Goal: Task Accomplishment & Management: Complete application form

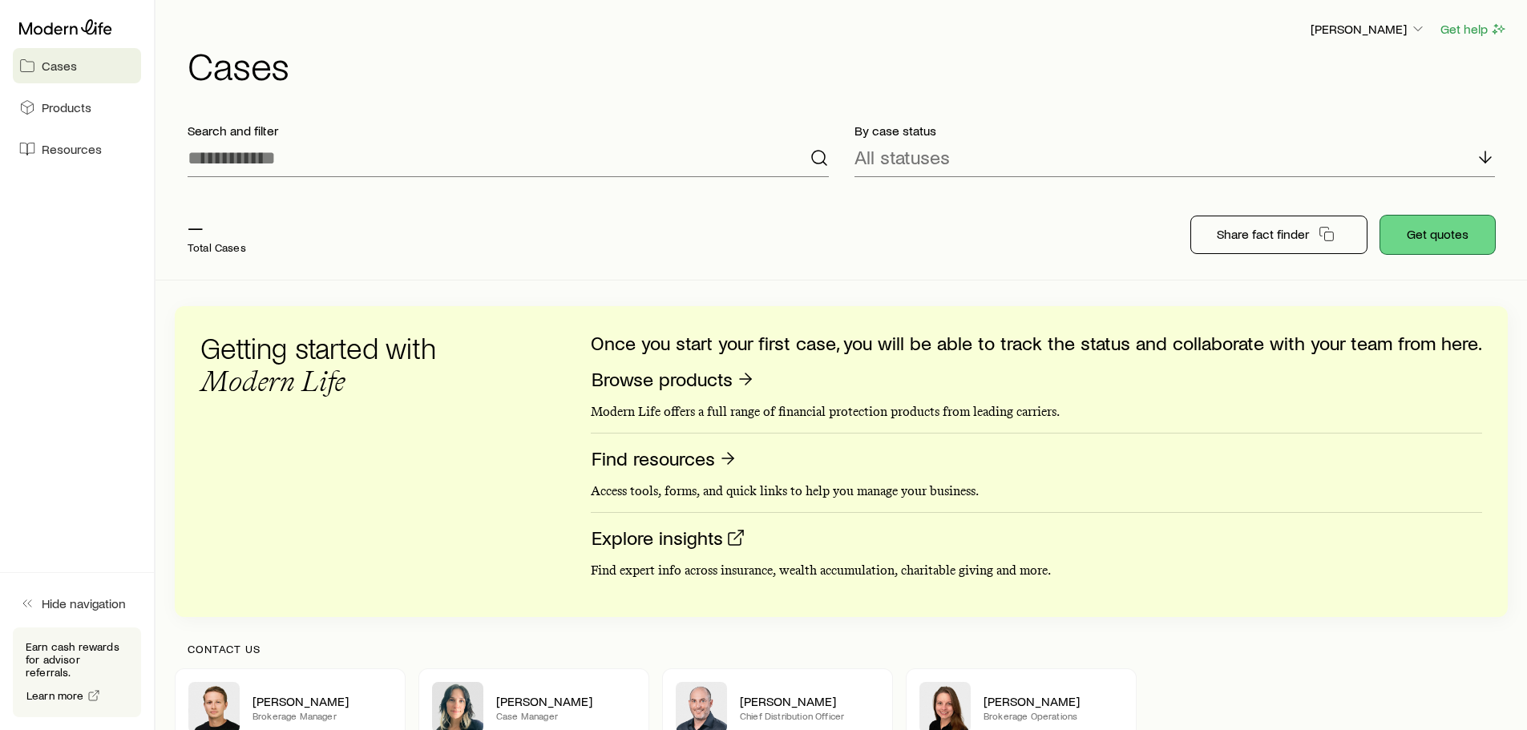
click at [1442, 226] on button "Get quotes" at bounding box center [1438, 235] width 115 height 38
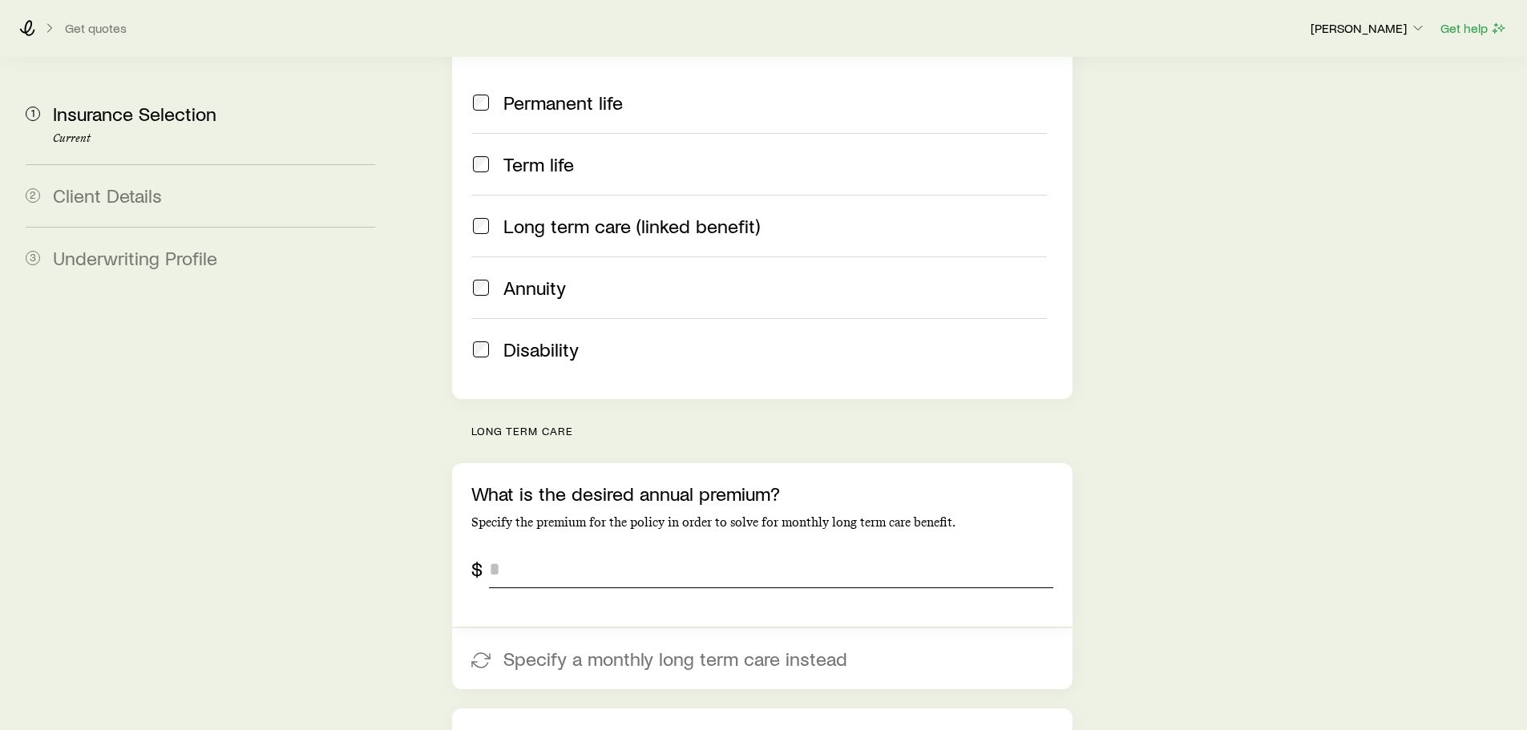
scroll to position [321, 0]
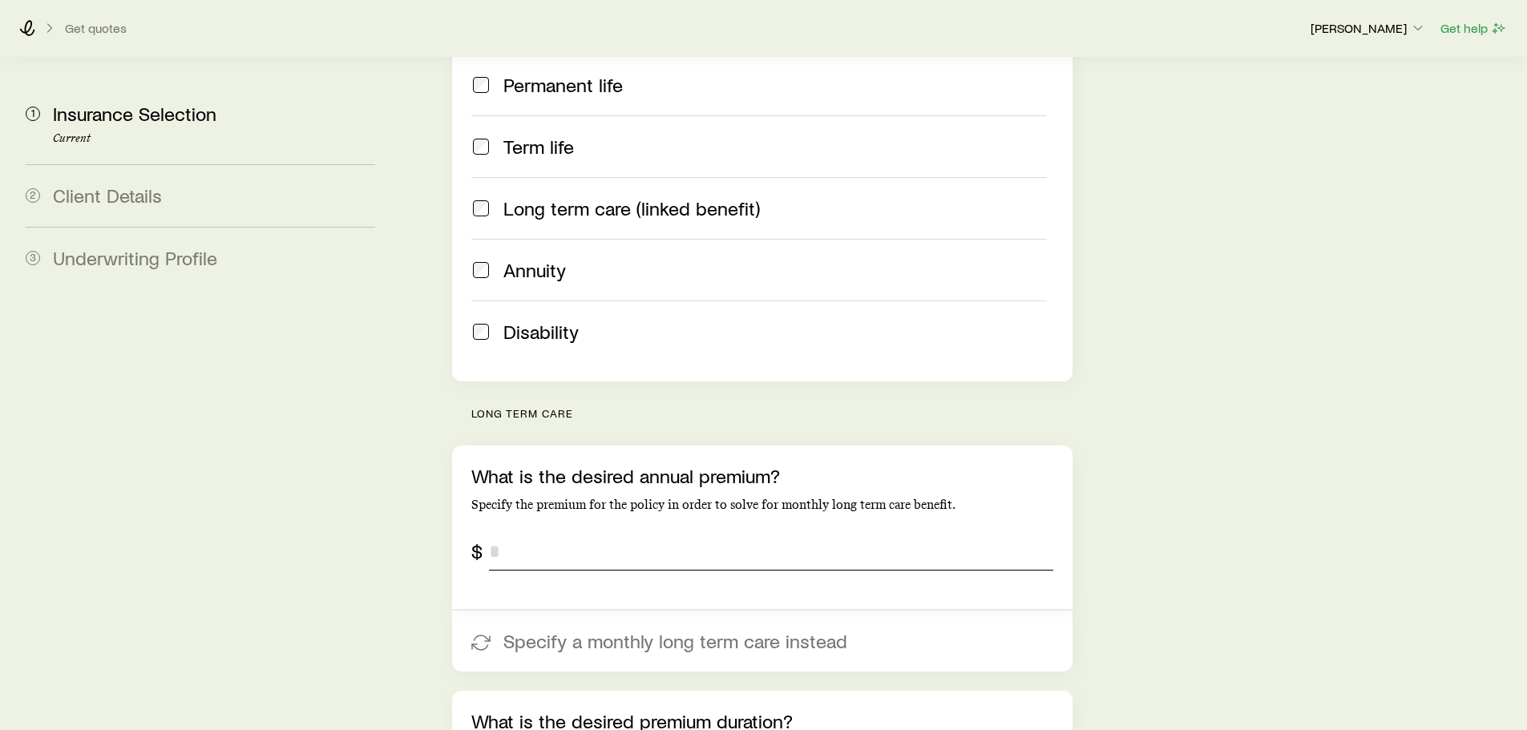
drag, startPoint x: 548, startPoint y: 512, endPoint x: 556, endPoint y: 511, distance: 9.0
click at [550, 532] on input "tel" at bounding box center [771, 551] width 564 height 38
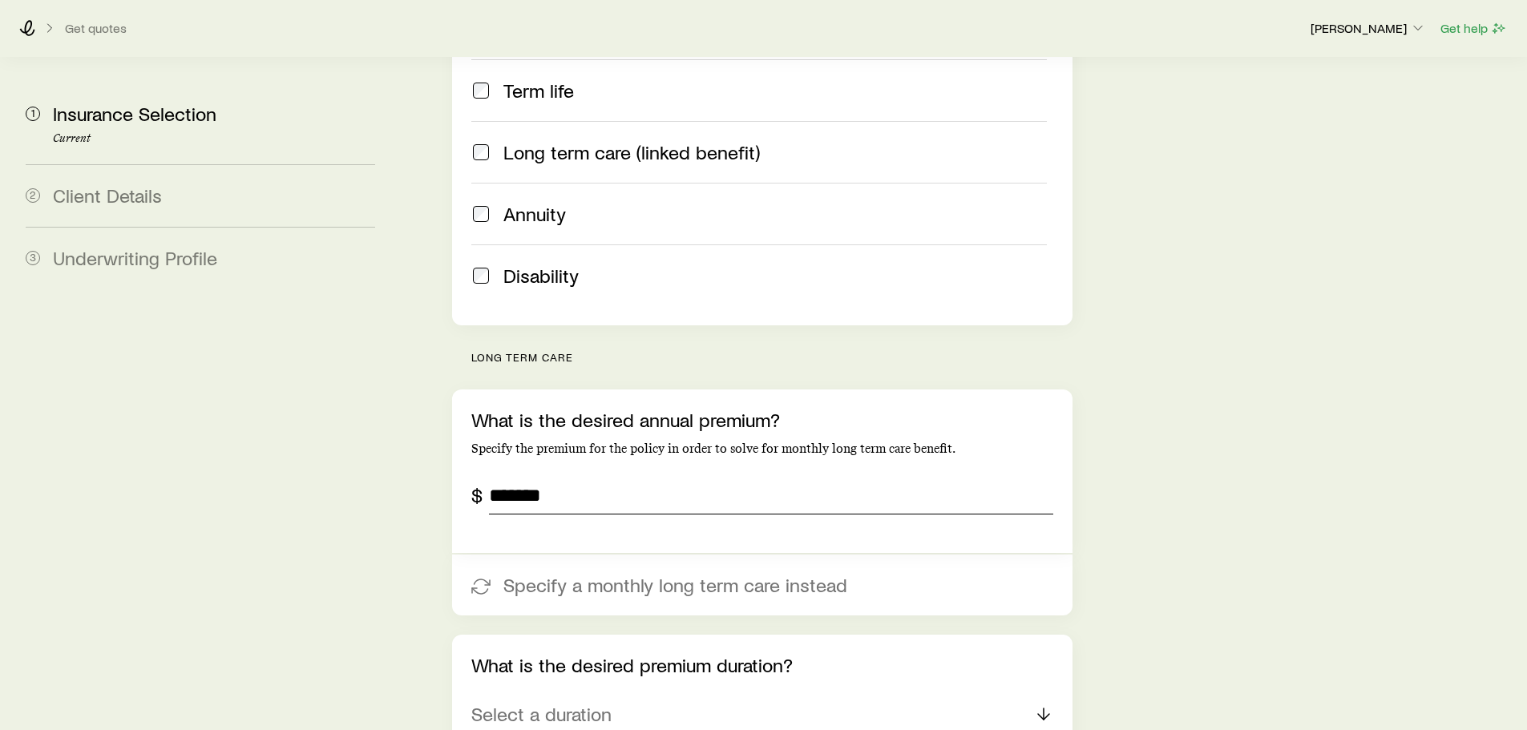
scroll to position [401, 0]
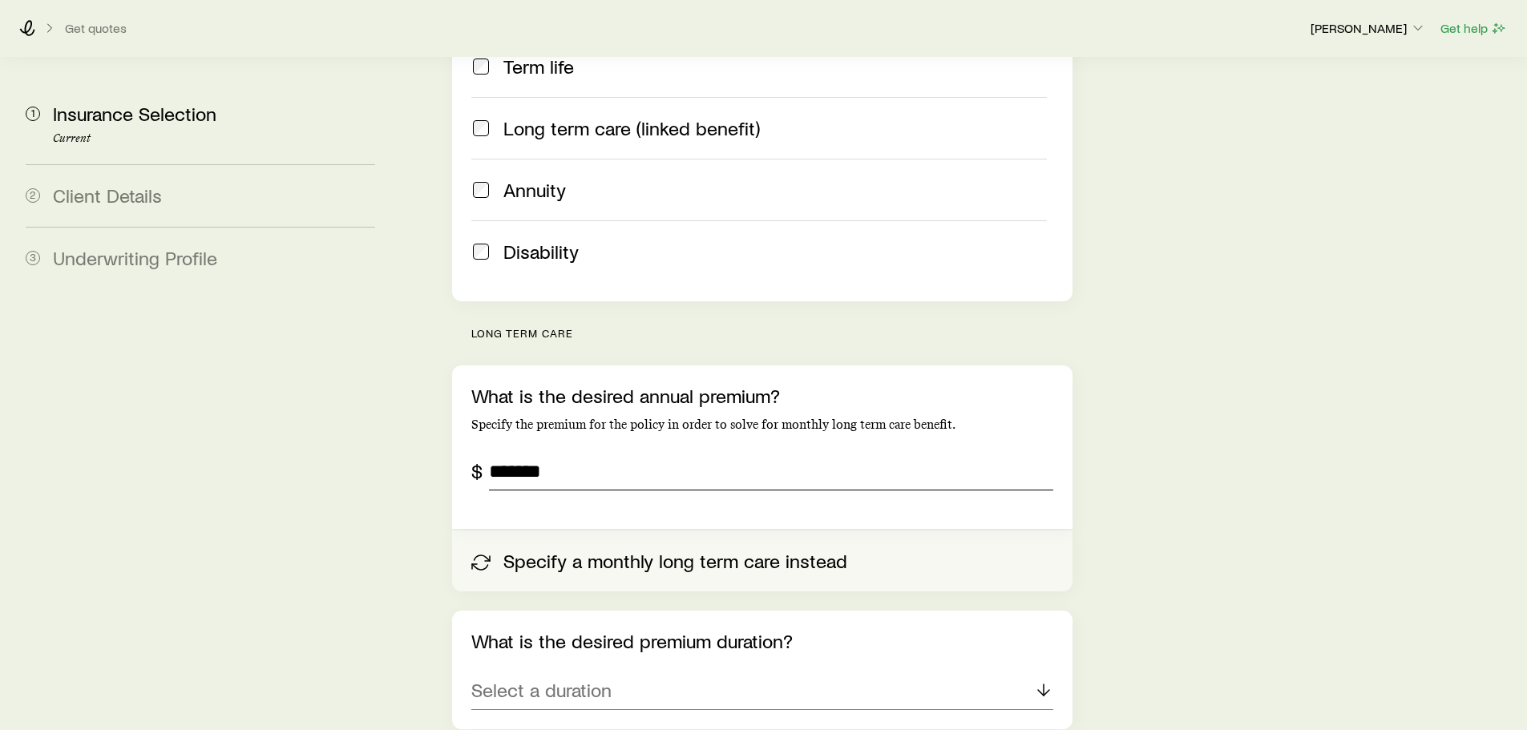
type input "*******"
click at [659, 531] on button "Specify a monthly long term care instead" at bounding box center [762, 561] width 620 height 61
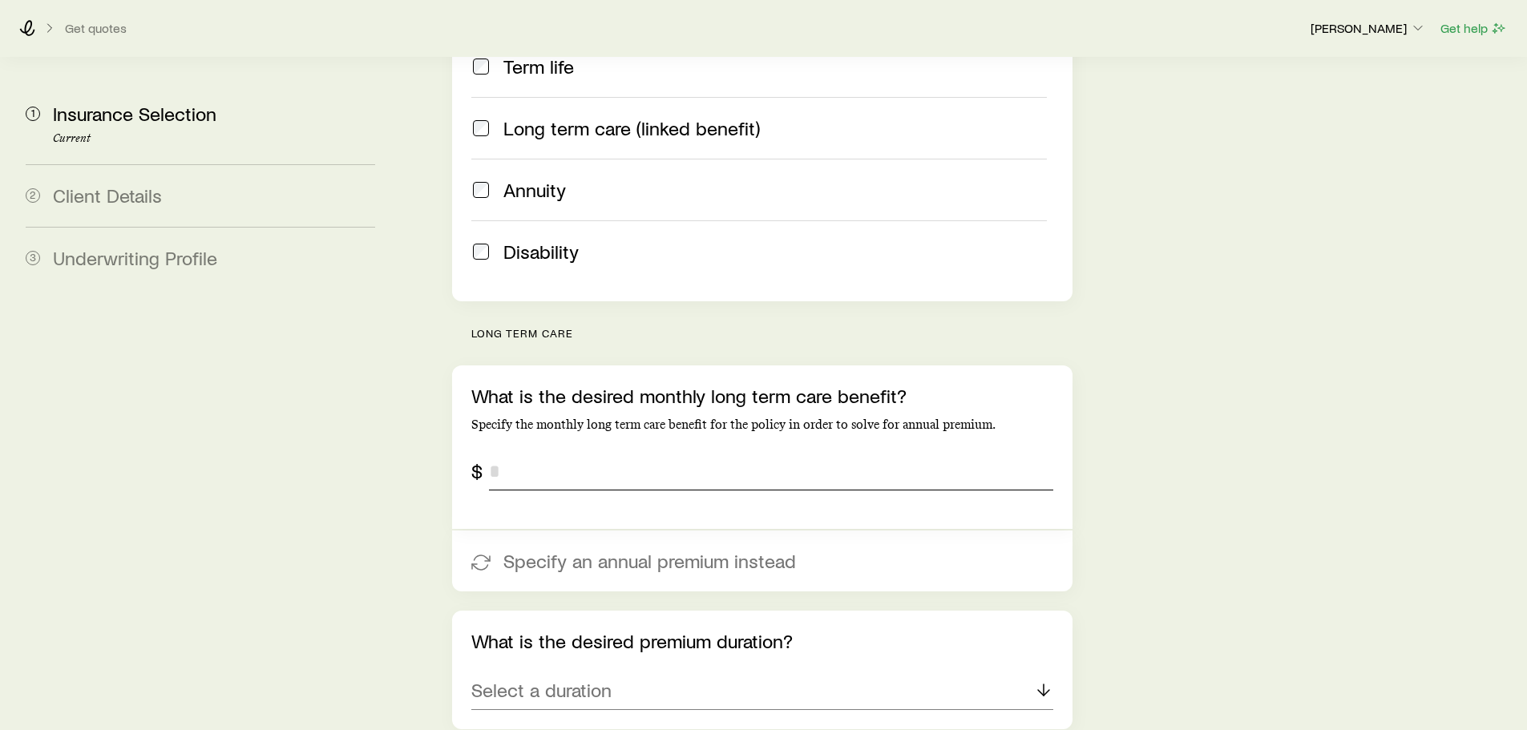
click at [524, 452] on input "tel" at bounding box center [771, 471] width 564 height 38
click at [1174, 532] on div "Insurance Selection Start by specifying details about any product types you are…" at bounding box center [960, 707] width 1107 height 2100
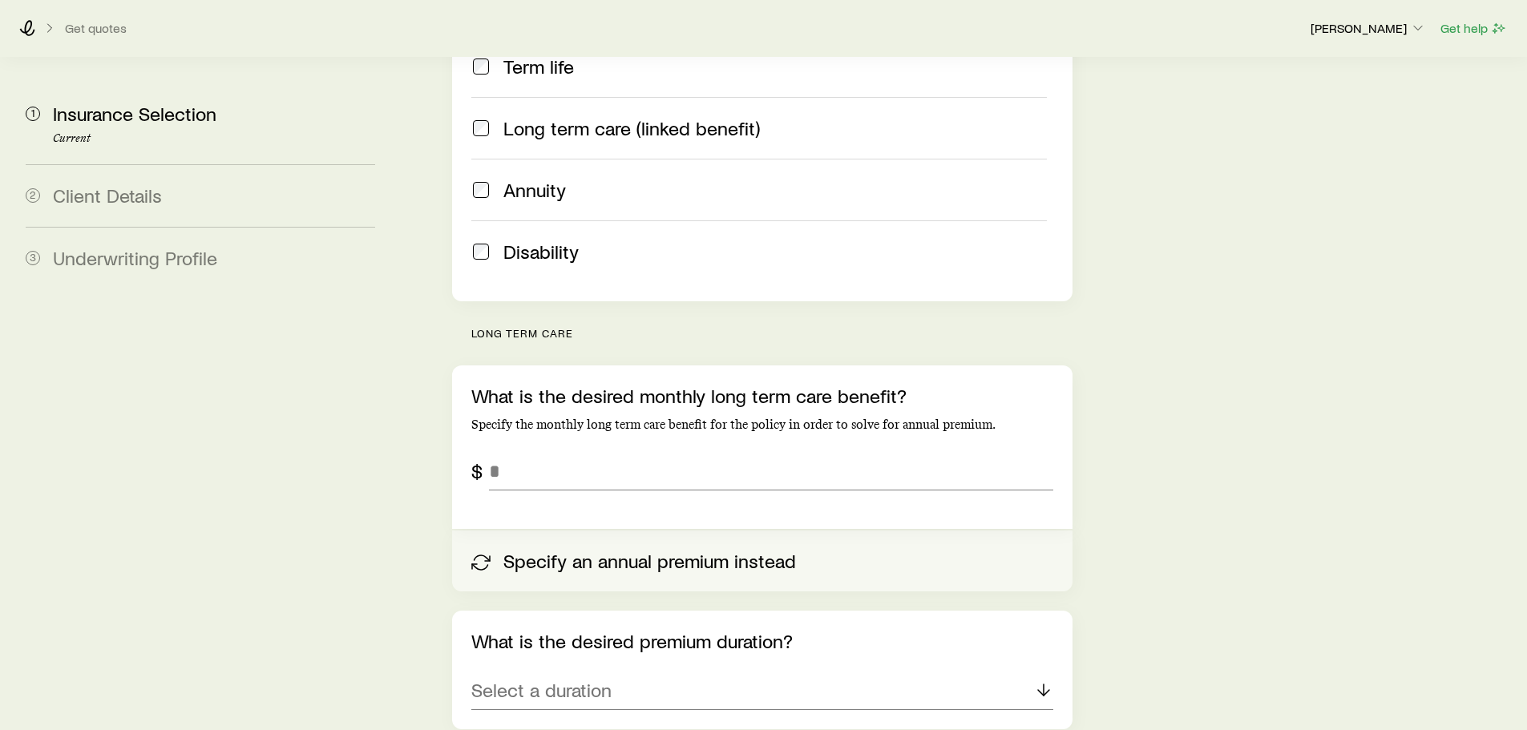
click at [693, 531] on button "Specify an annual premium instead" at bounding box center [762, 561] width 620 height 61
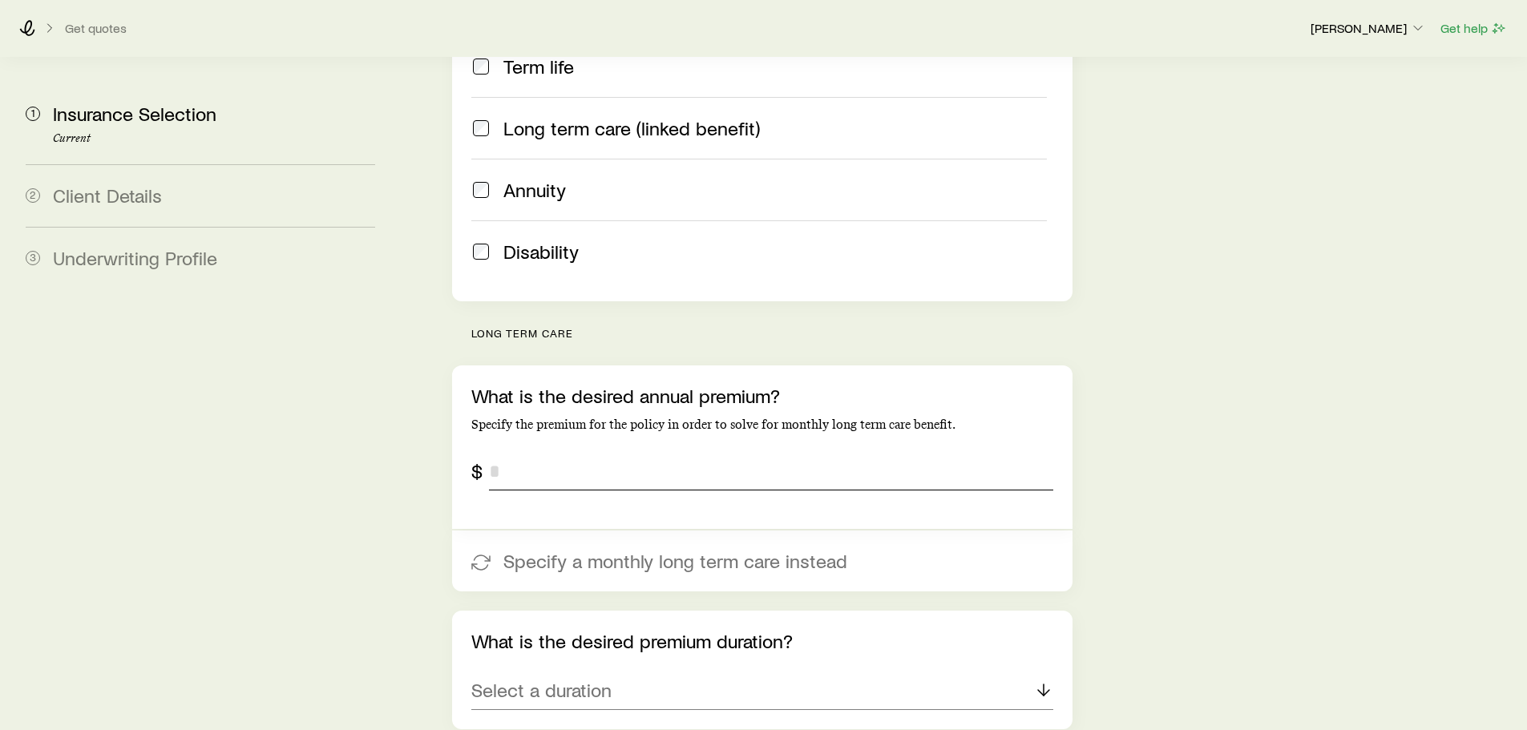
click at [526, 452] on input "tel" at bounding box center [771, 471] width 564 height 38
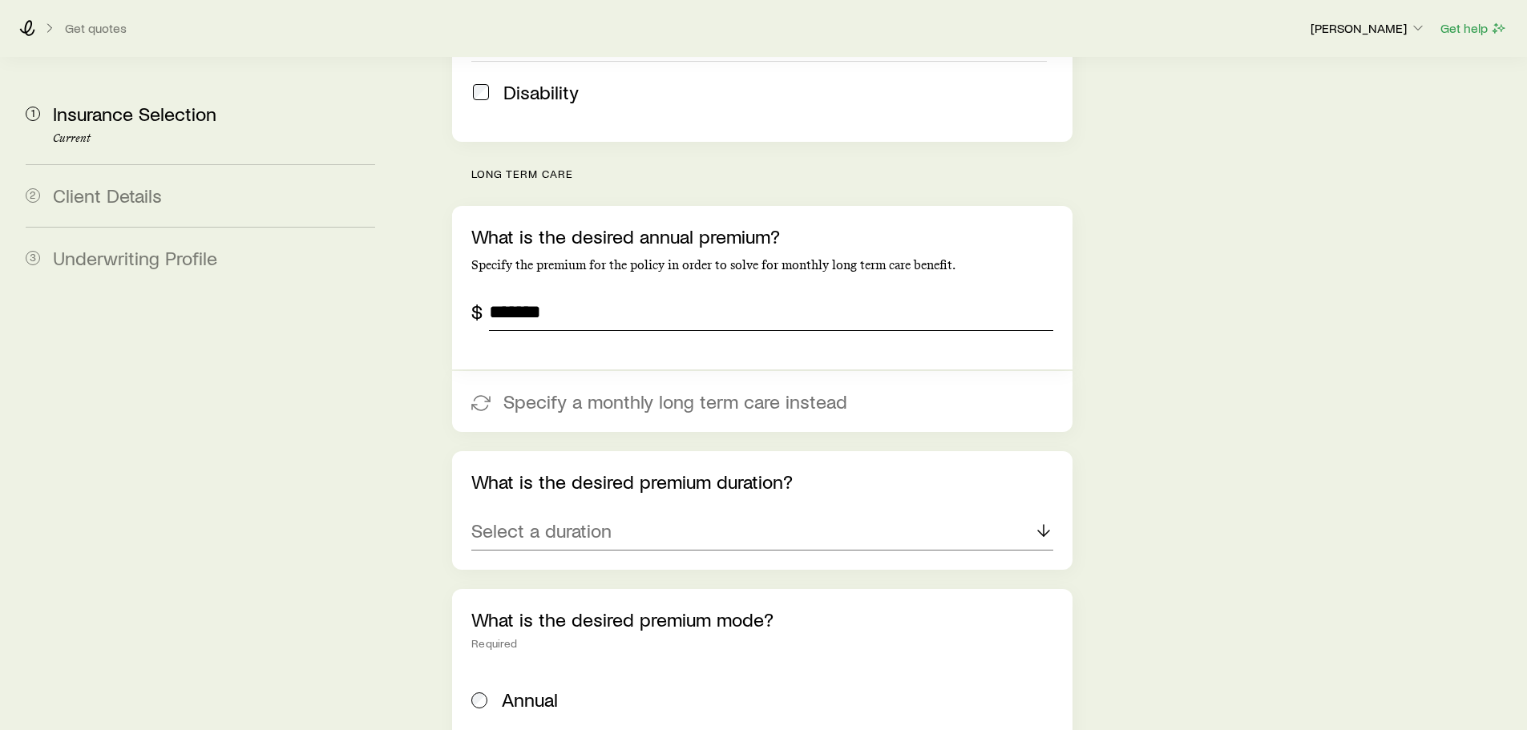
scroll to position [561, 0]
type input "*******"
click at [621, 511] on div "Select a duration" at bounding box center [761, 530] width 581 height 38
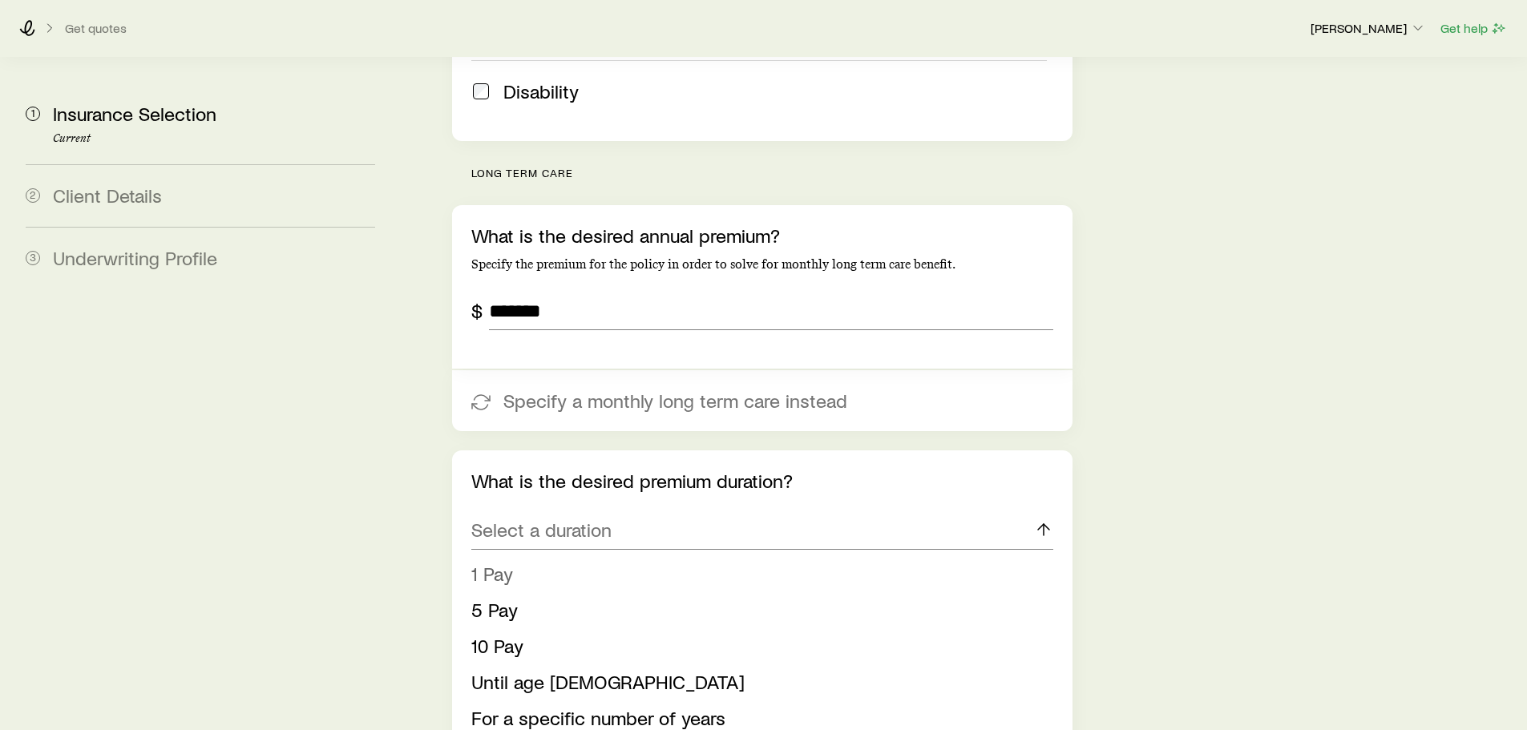
click at [512, 562] on span "1 Pay" at bounding box center [492, 573] width 42 height 23
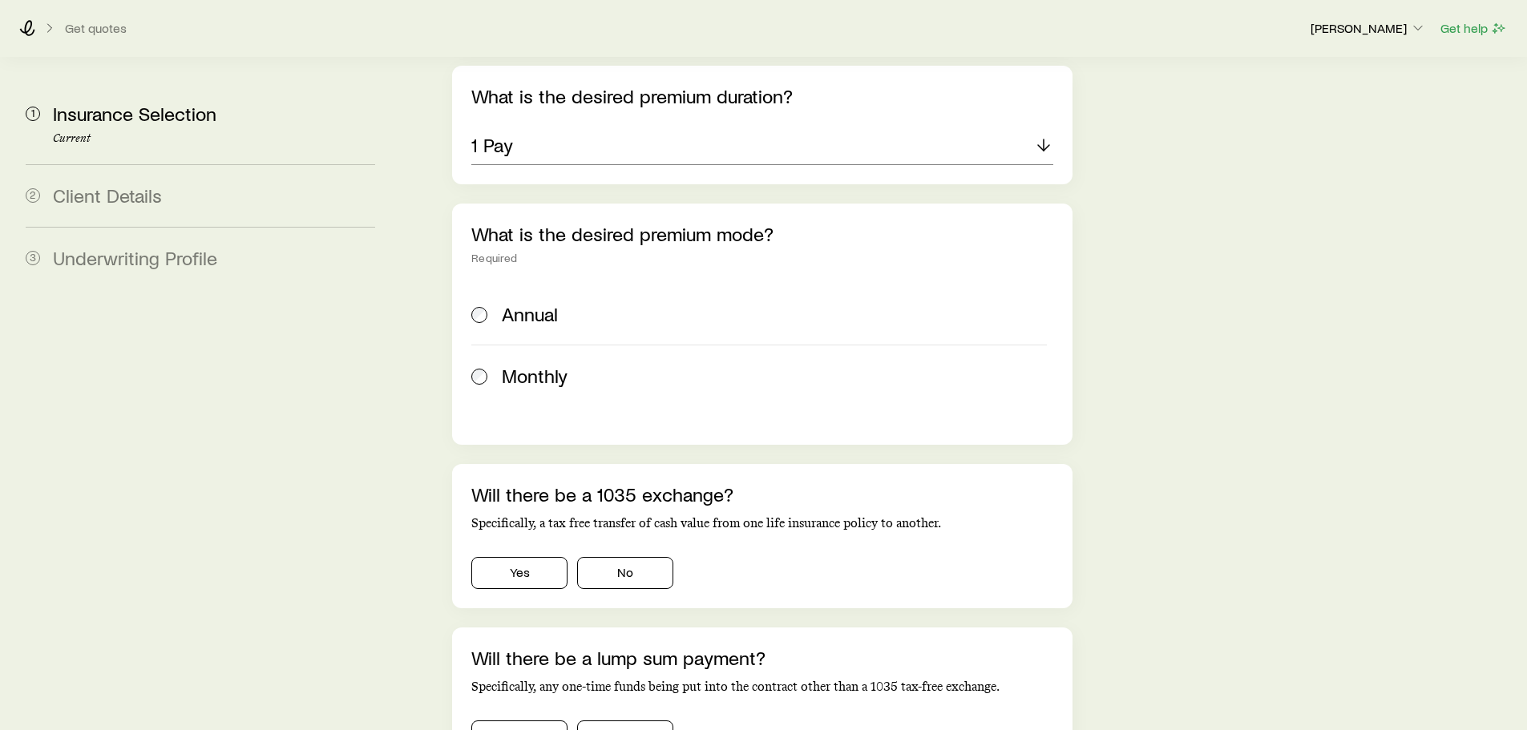
scroll to position [1042, 0]
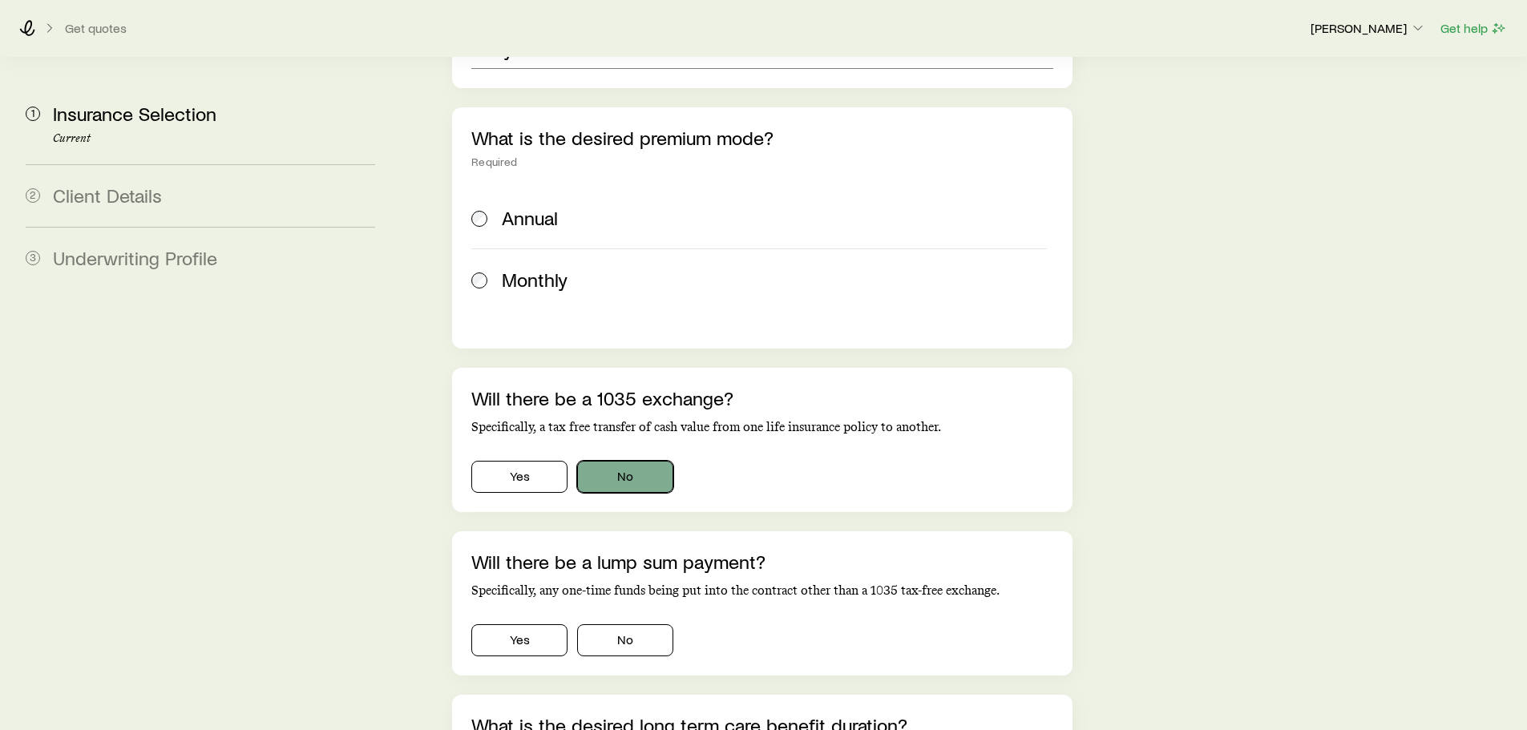
click at [635, 461] on button "No" at bounding box center [625, 477] width 96 height 32
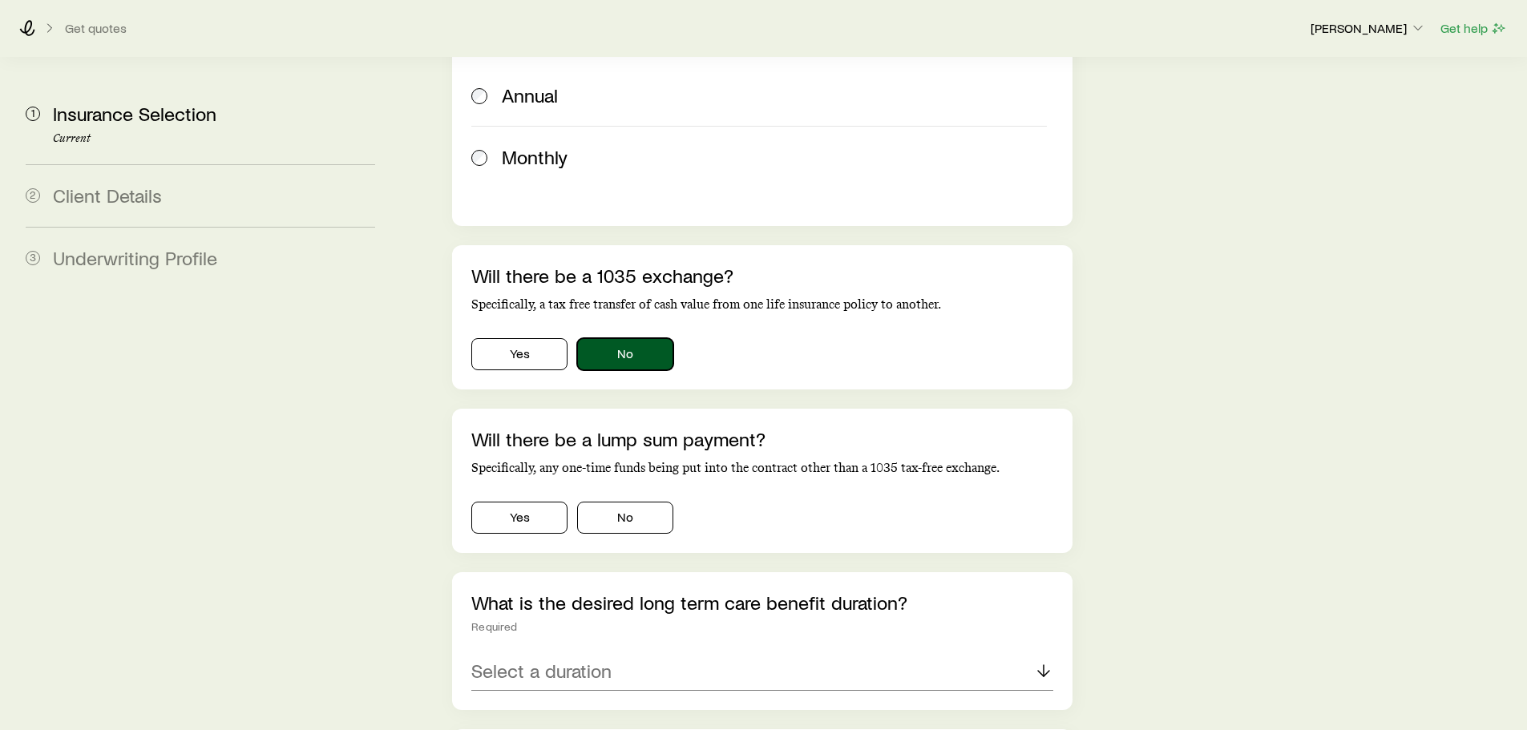
scroll to position [1203, 0]
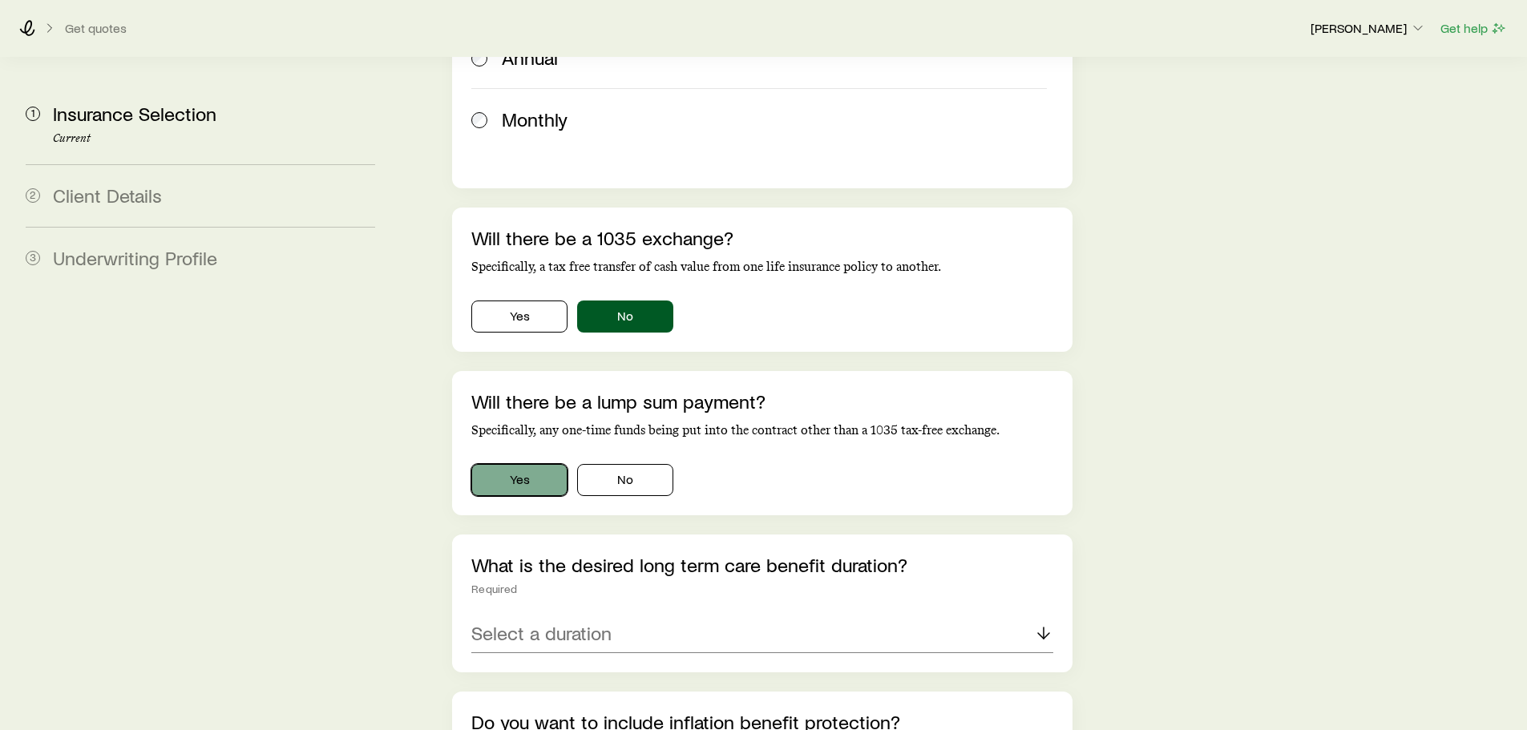
click at [501, 464] on button "Yes" at bounding box center [519, 480] width 96 height 32
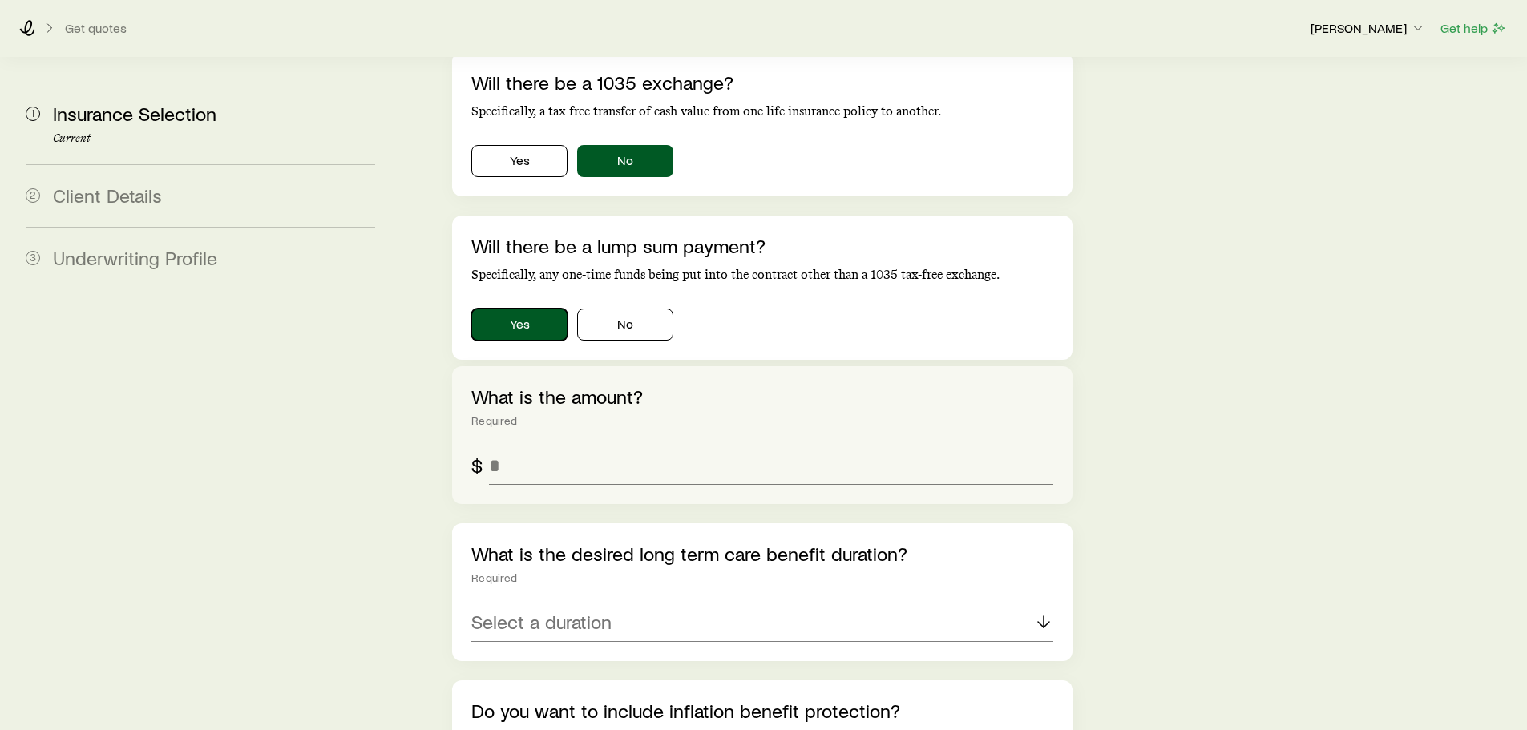
scroll to position [1363, 0]
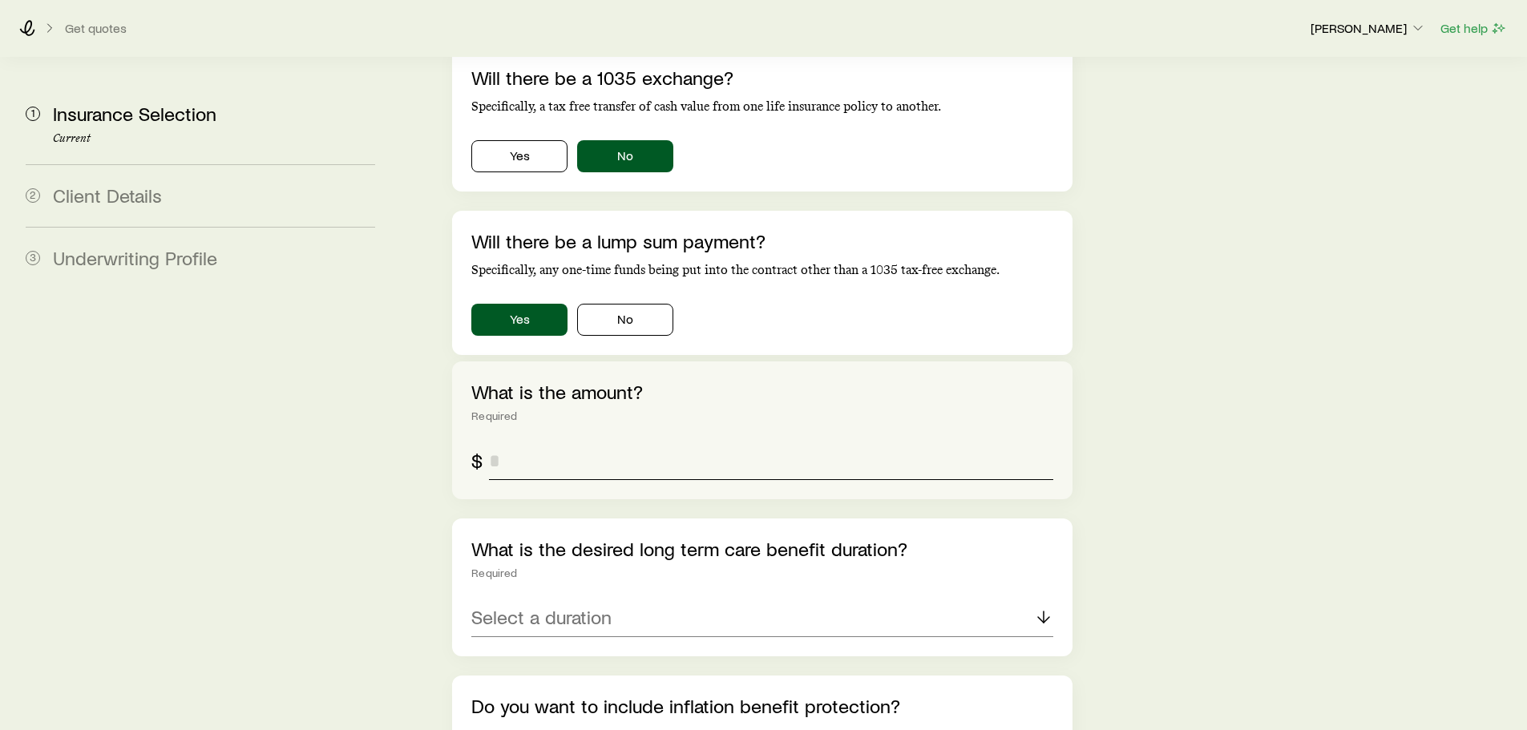
click at [536, 442] on input "tel" at bounding box center [771, 461] width 564 height 38
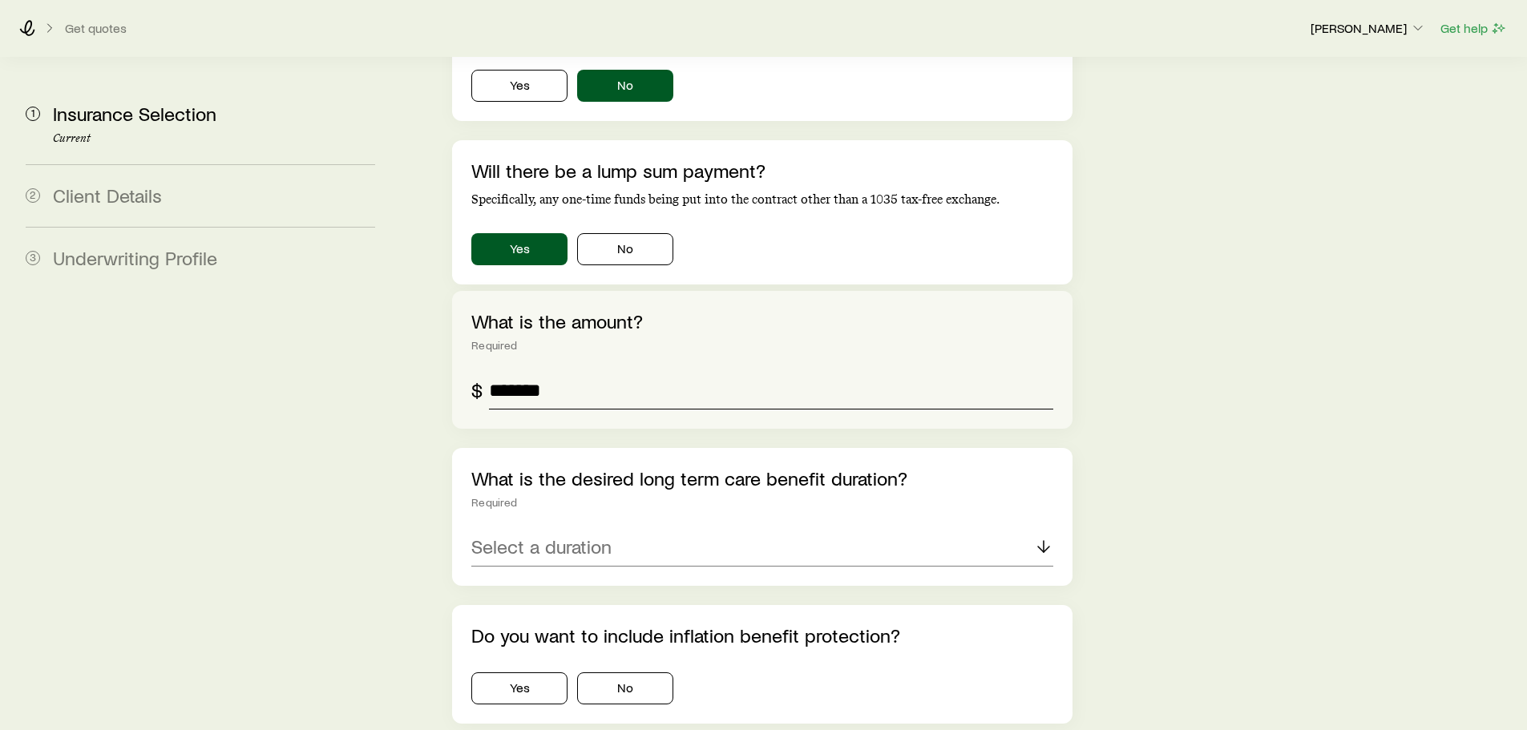
scroll to position [1523, 0]
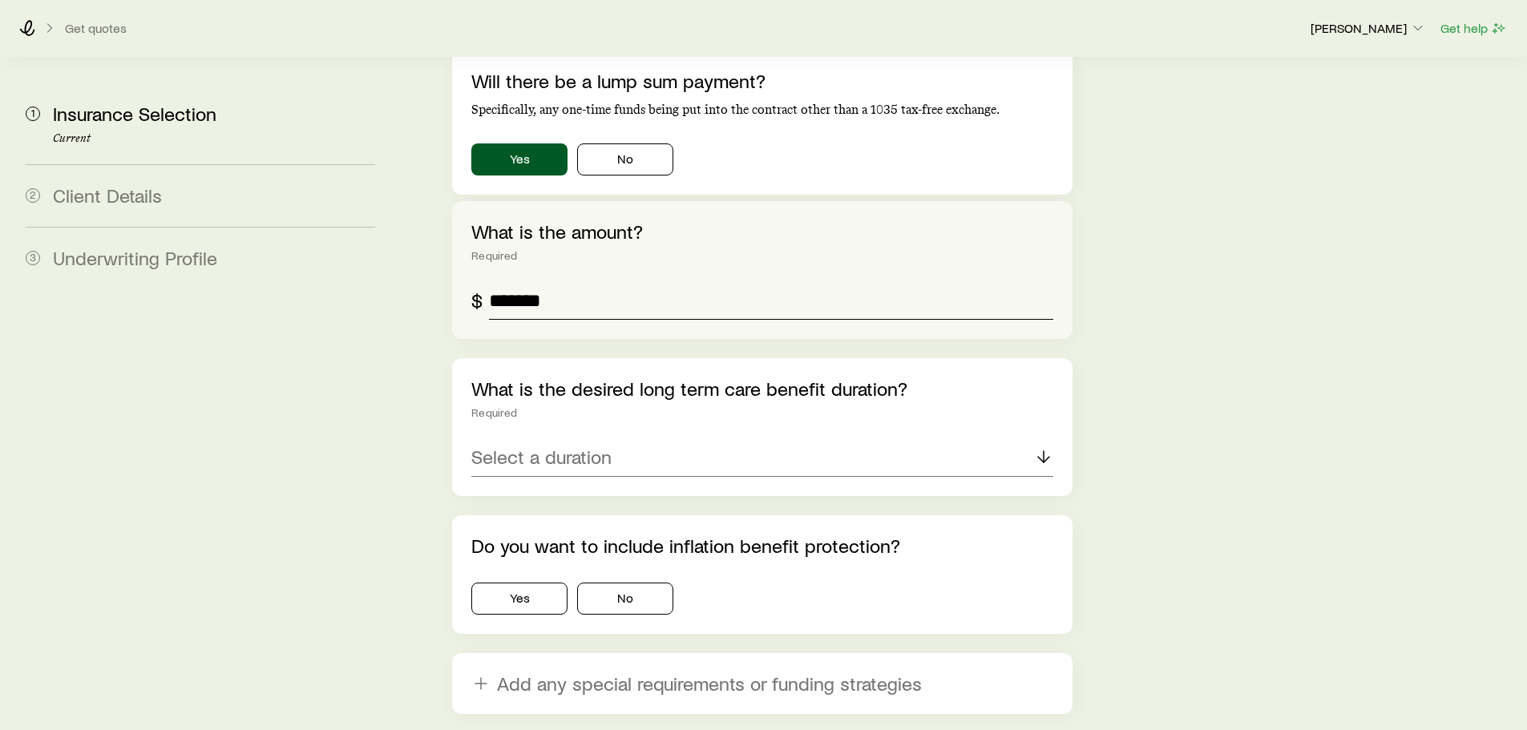
type input "*******"
click at [511, 446] on p "Select a duration" at bounding box center [541, 457] width 140 height 22
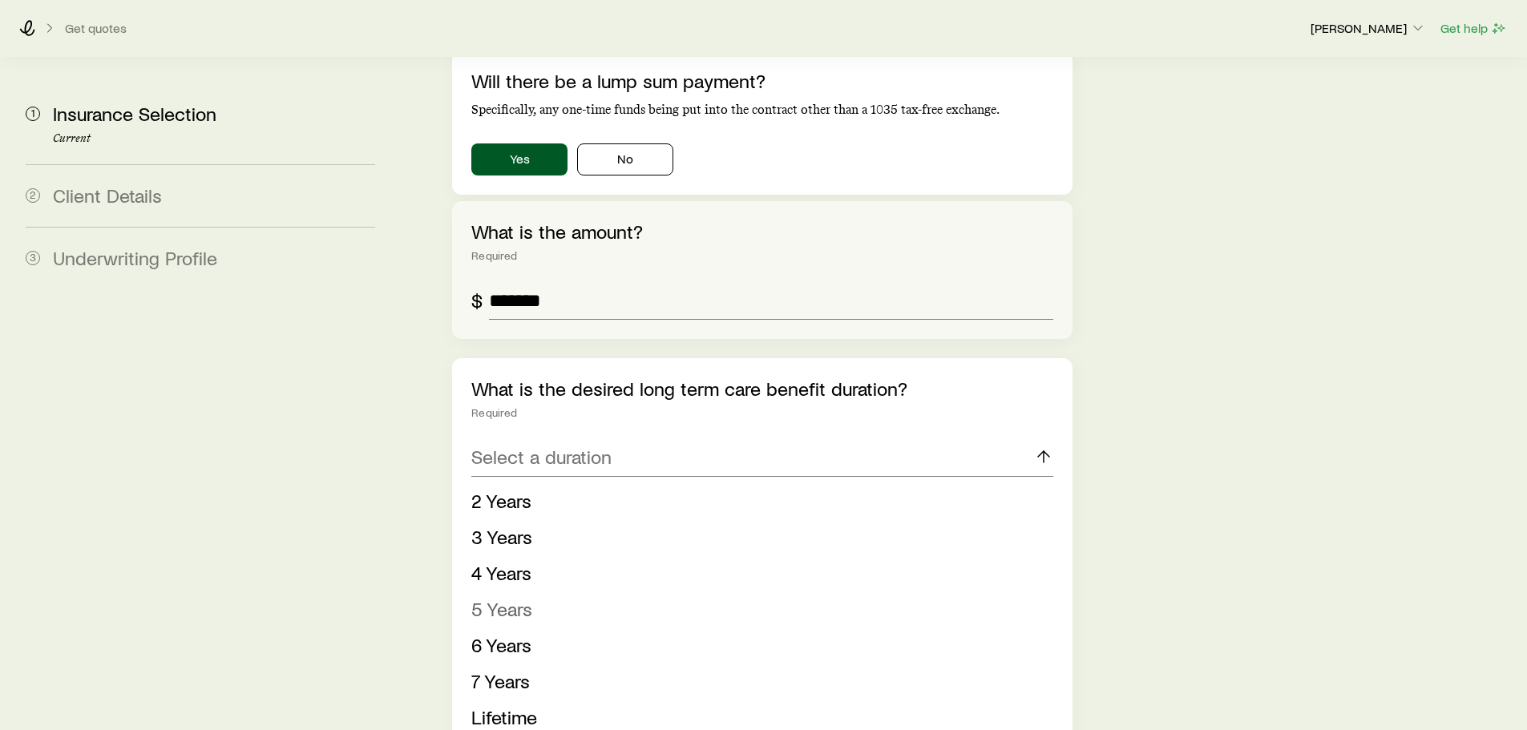
click at [490, 597] on span "5 Years" at bounding box center [501, 608] width 61 height 23
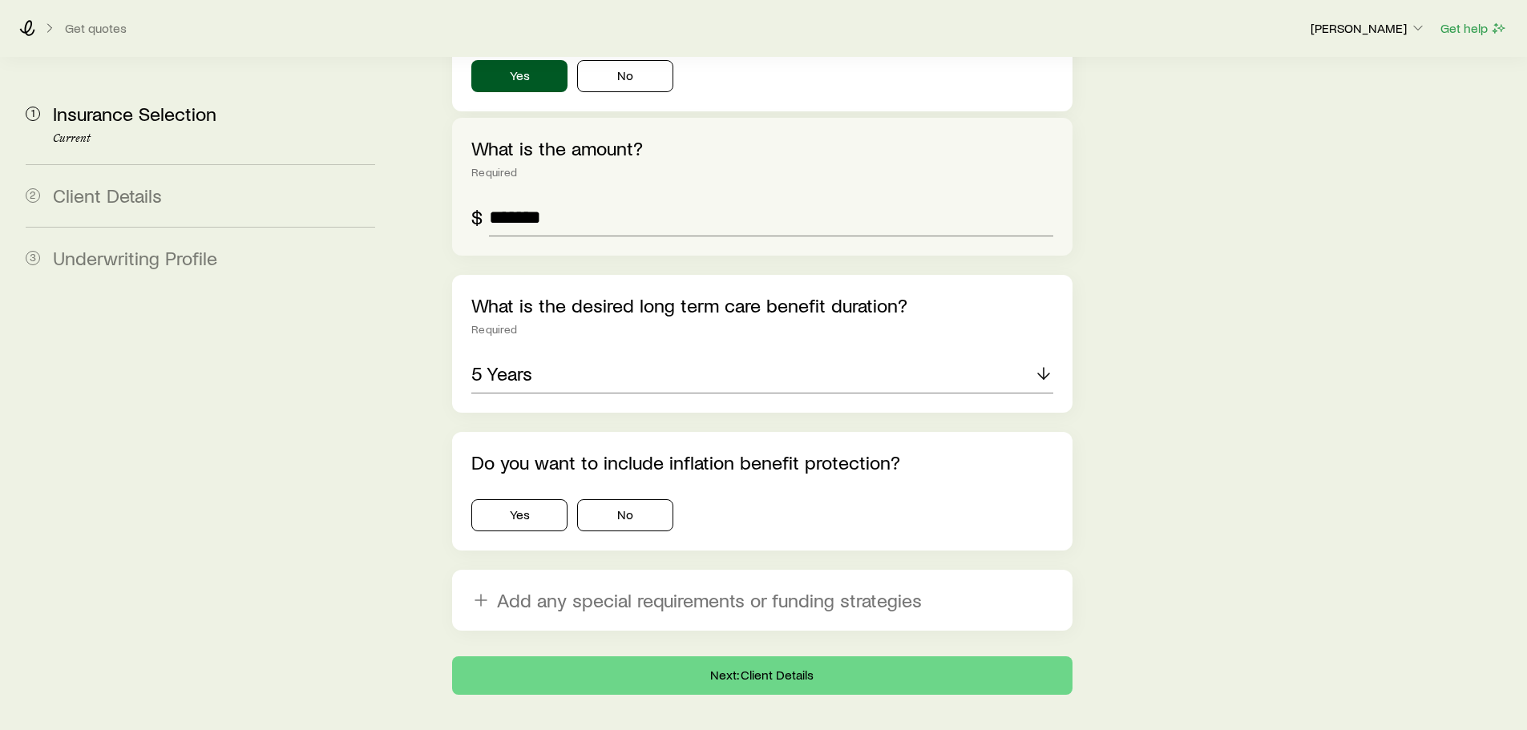
scroll to position [1617, 0]
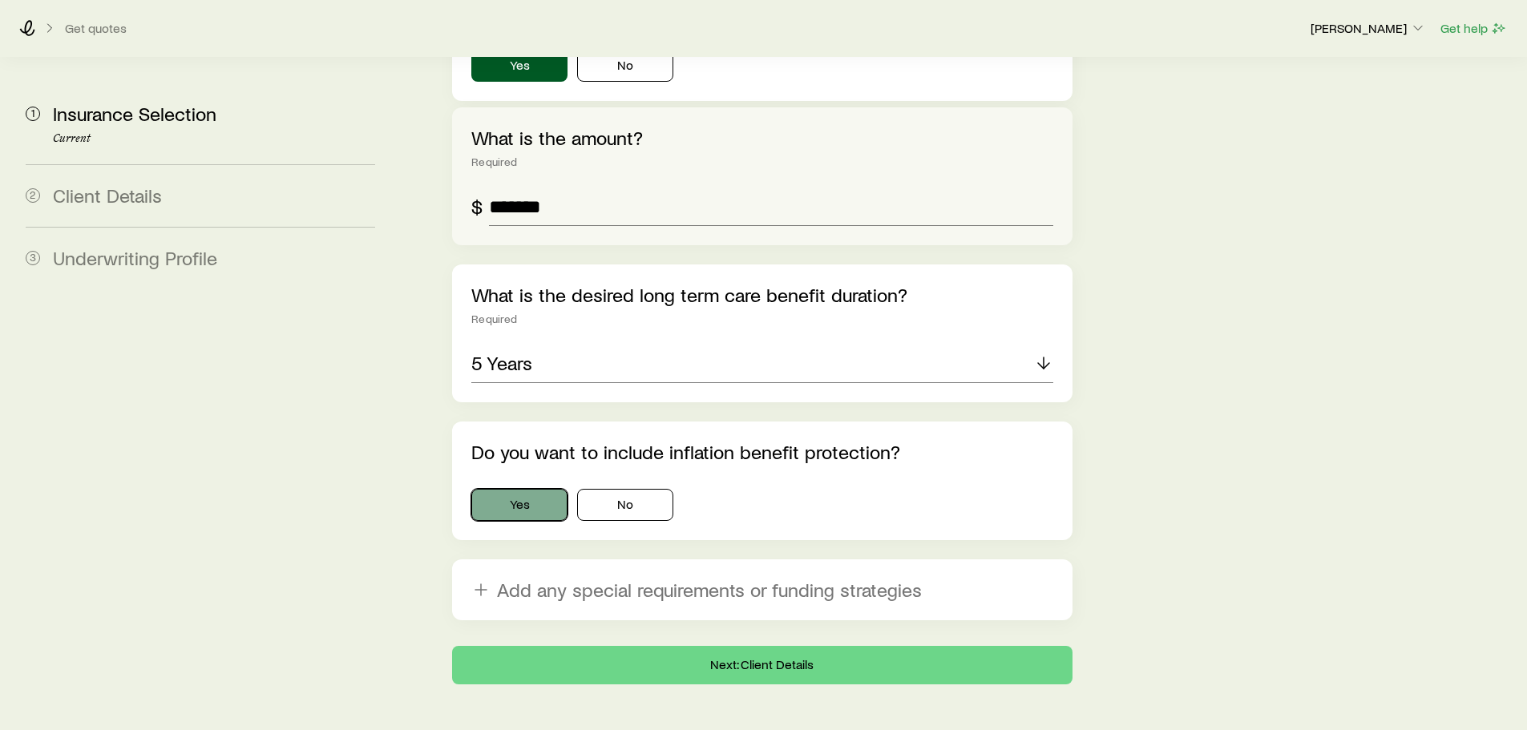
click at [520, 489] on button "Yes" at bounding box center [519, 505] width 96 height 32
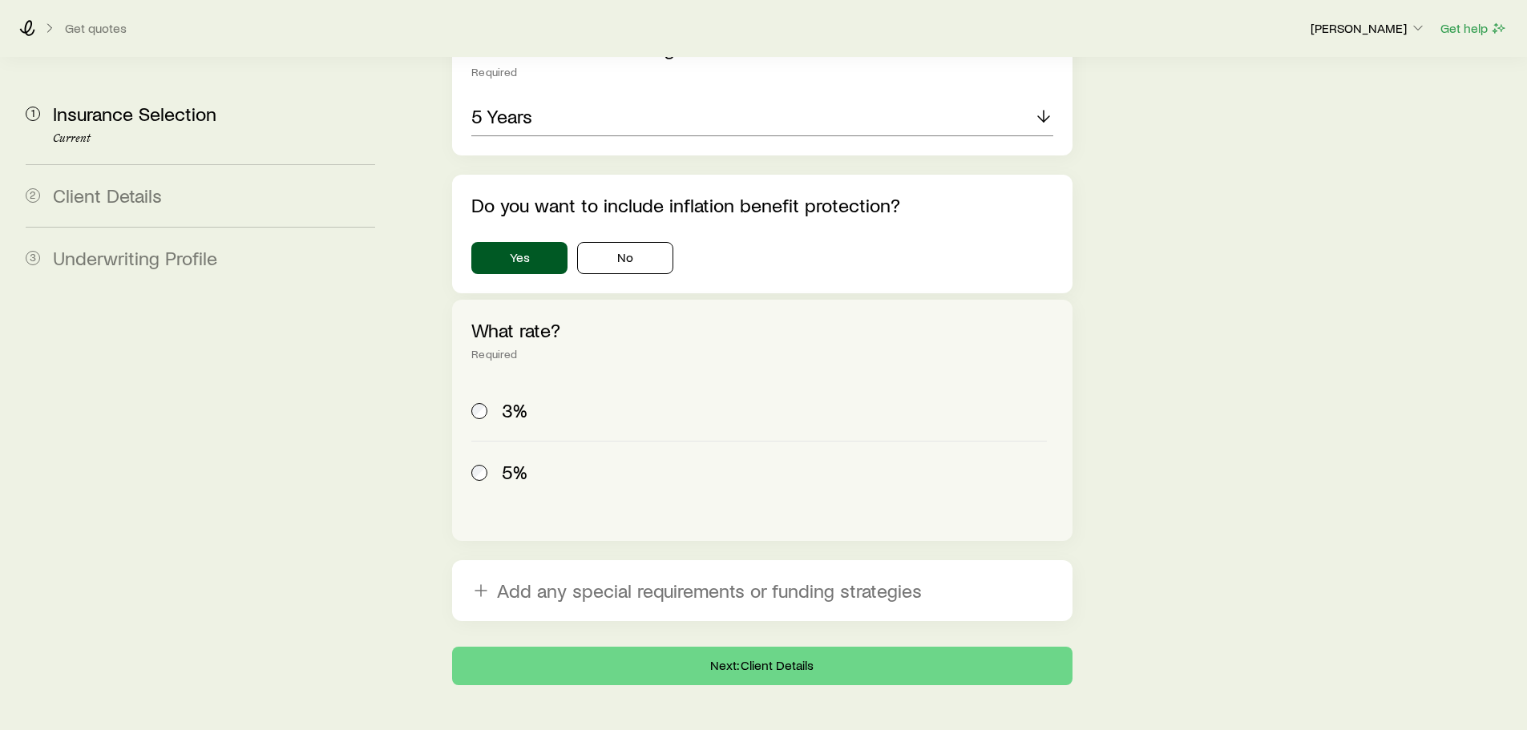
scroll to position [1865, 0]
click at [754, 646] on button "Next: Client Details" at bounding box center [762, 665] width 620 height 38
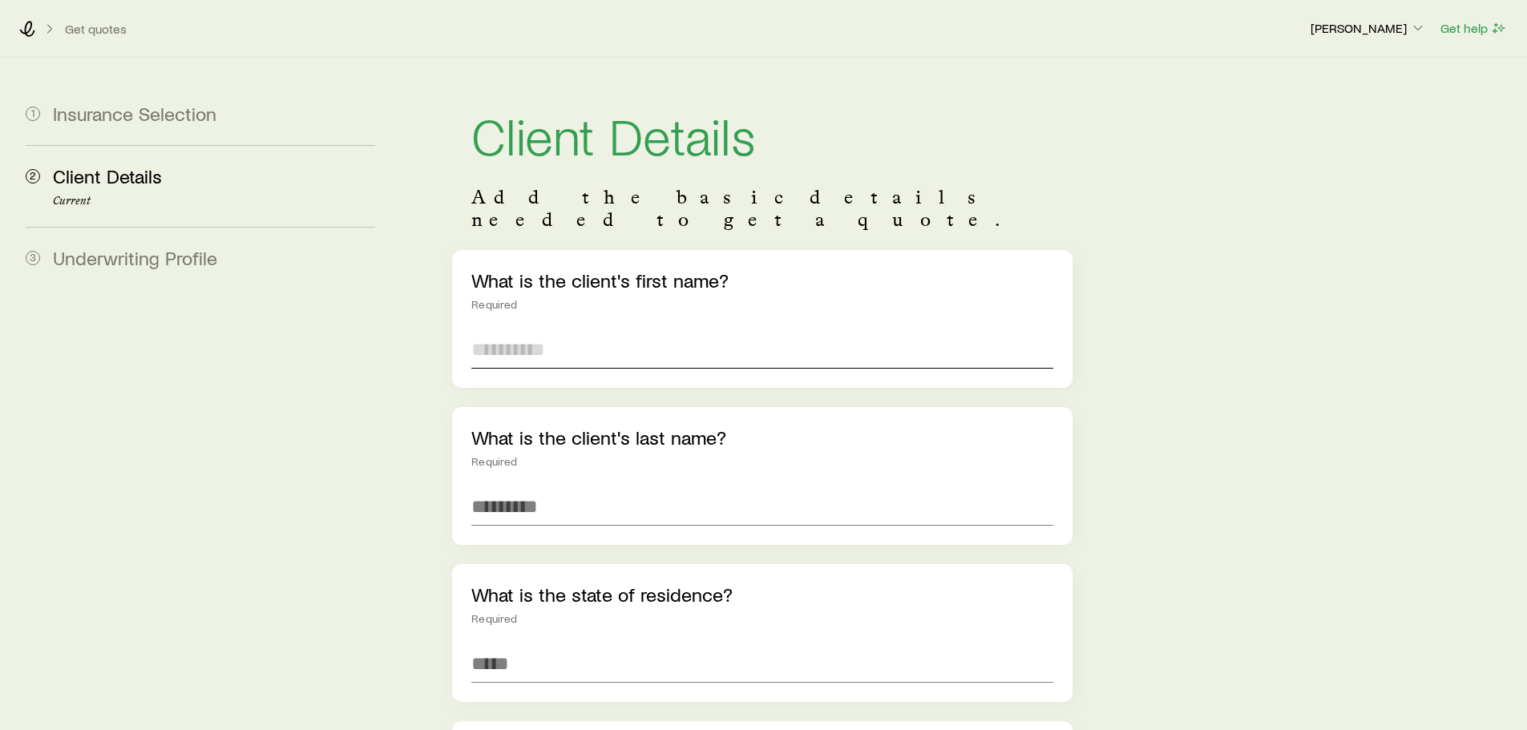
click at [546, 330] on input "text" at bounding box center [761, 349] width 581 height 38
type input "***"
click at [511, 487] on input "text" at bounding box center [761, 506] width 581 height 38
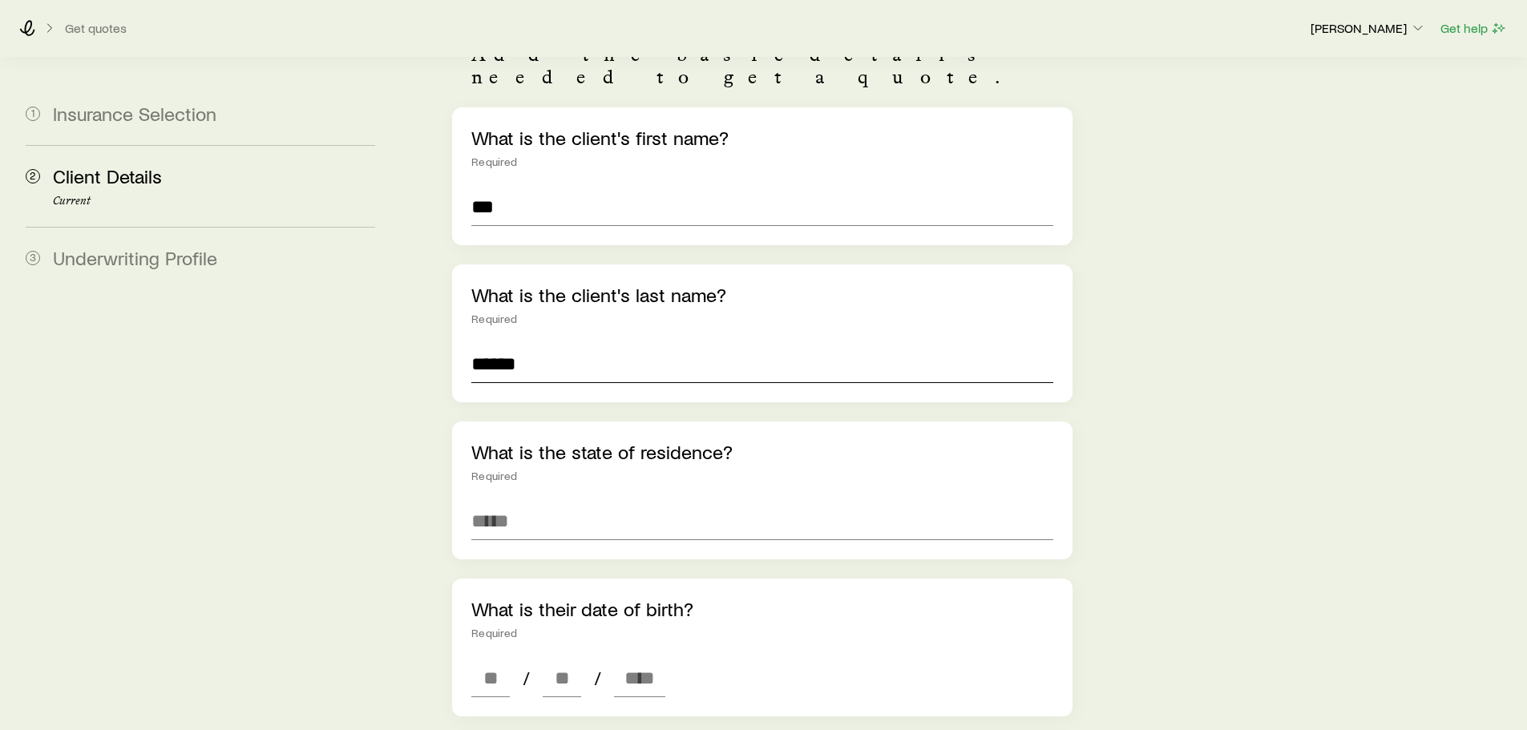
scroll to position [241, 0]
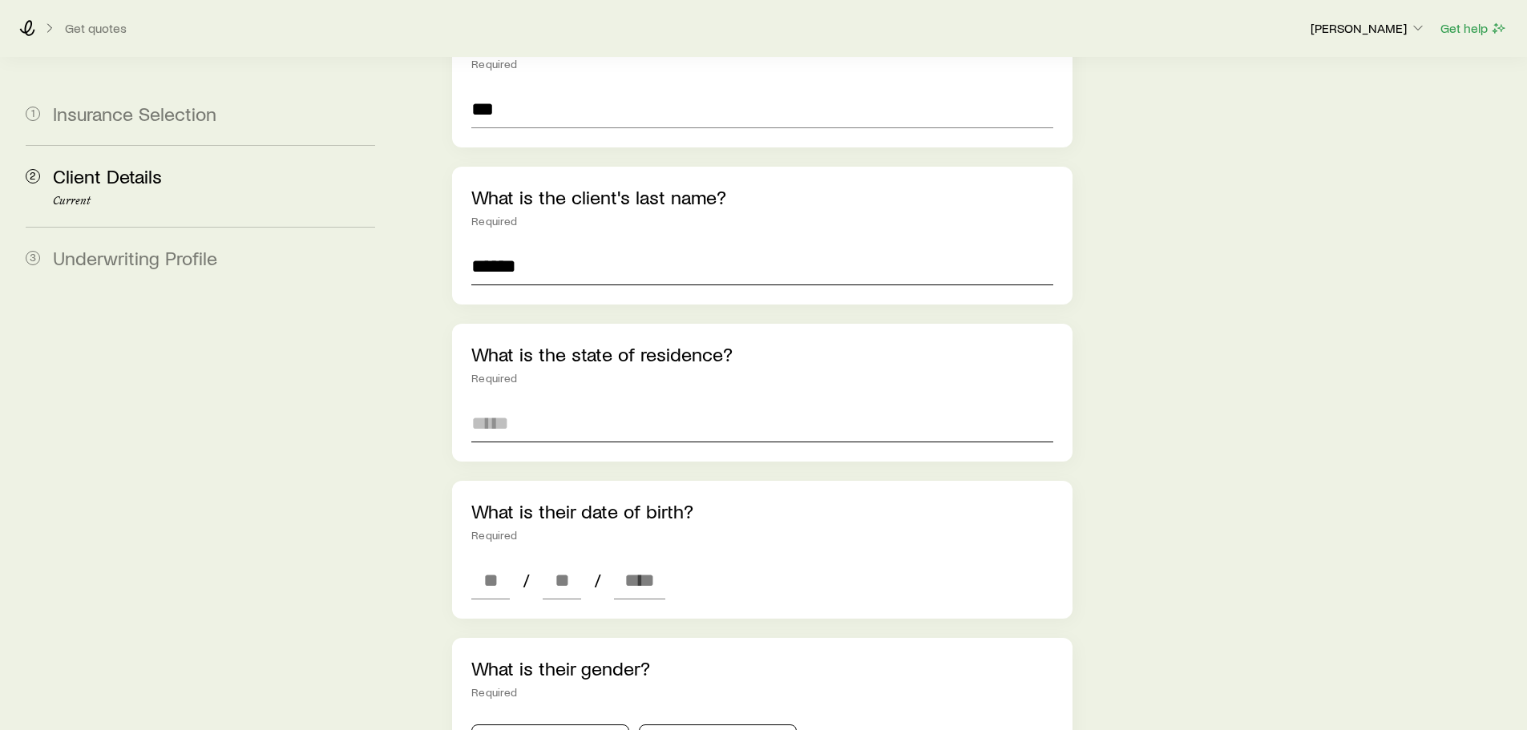
type input "******"
click at [519, 404] on input at bounding box center [761, 423] width 581 height 38
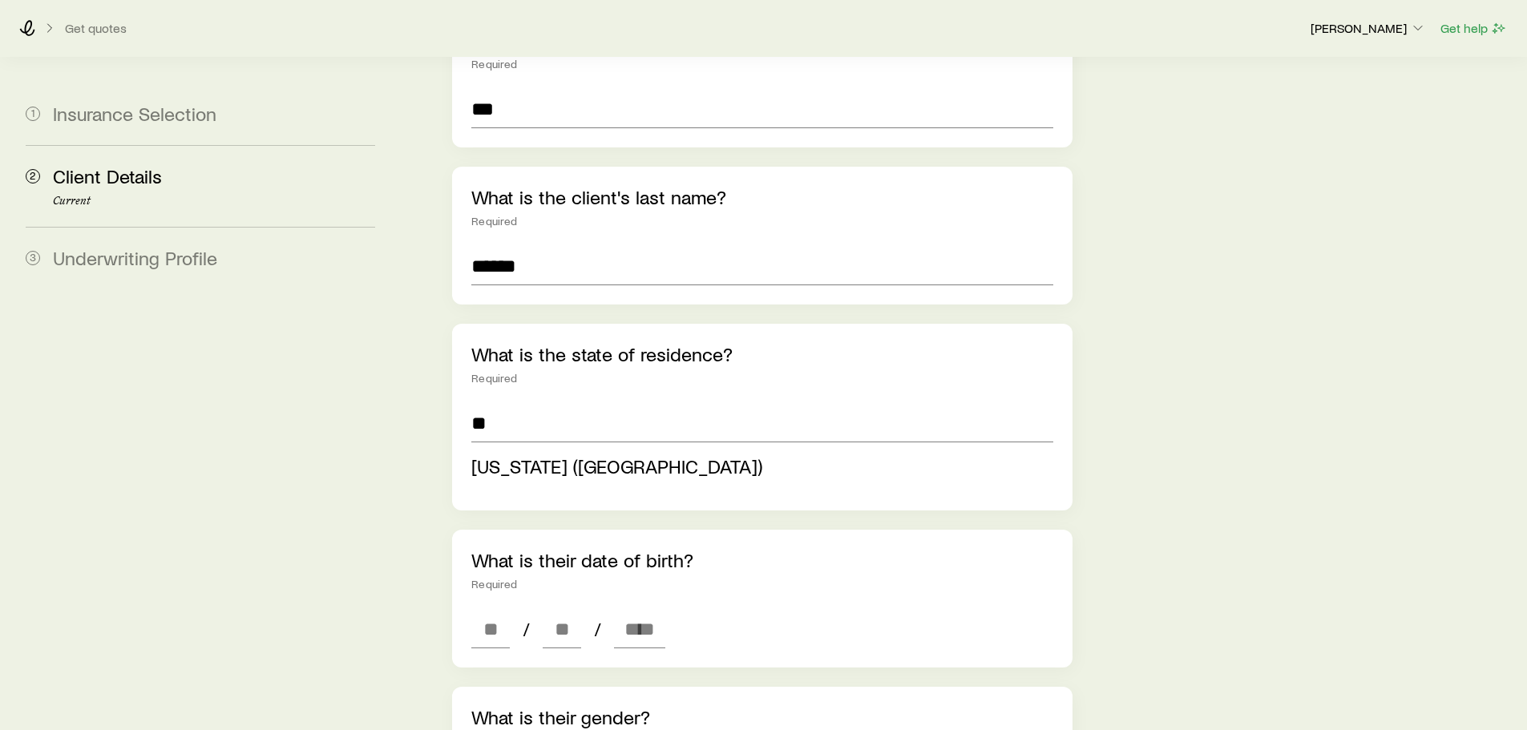
click at [544, 455] on span "[US_STATE] ([GEOGRAPHIC_DATA])" at bounding box center [616, 466] width 291 height 23
type input "**********"
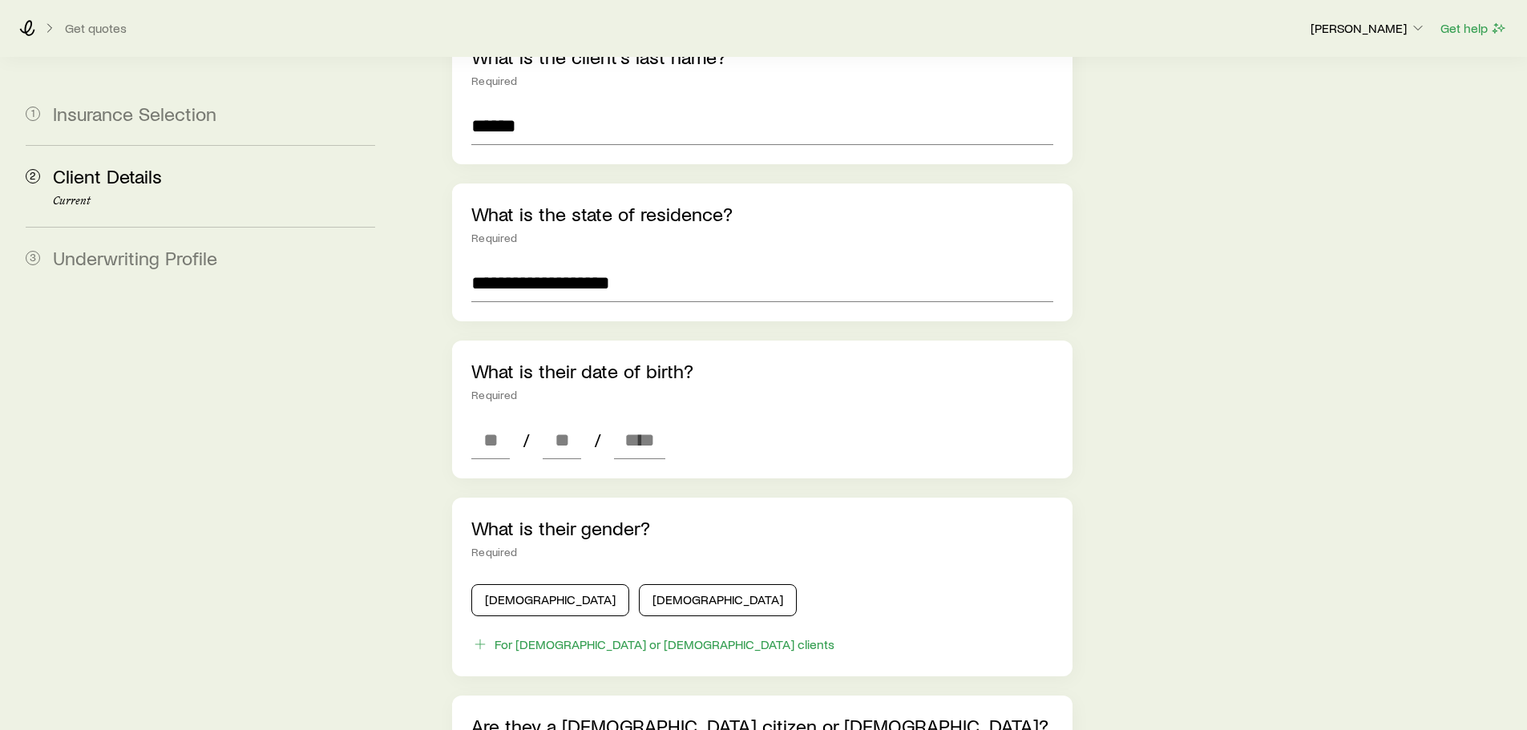
scroll to position [401, 0]
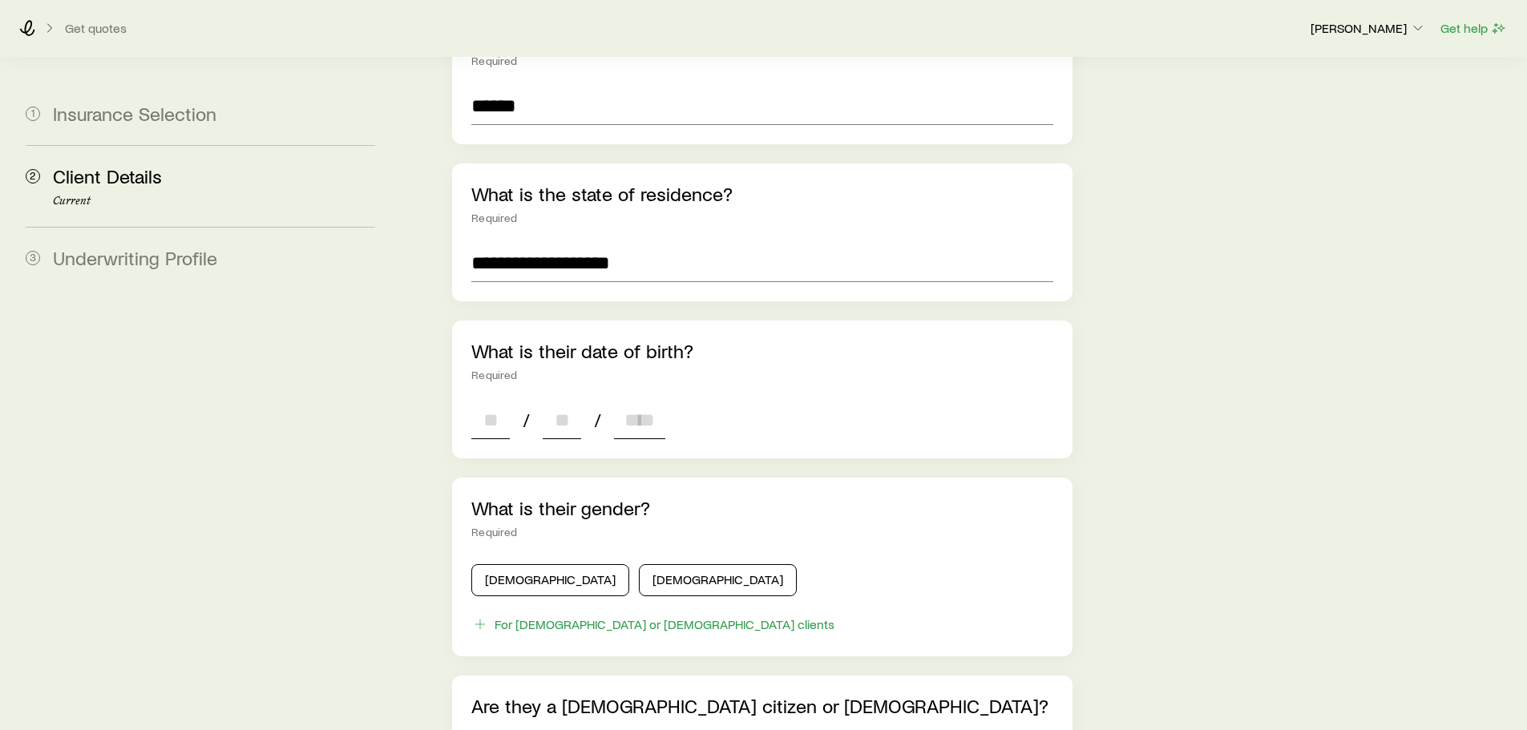
click at [495, 401] on input at bounding box center [490, 420] width 38 height 38
type input "*"
click at [560, 401] on input at bounding box center [562, 420] width 38 height 38
type input "*"
click at [645, 401] on input at bounding box center [639, 420] width 51 height 38
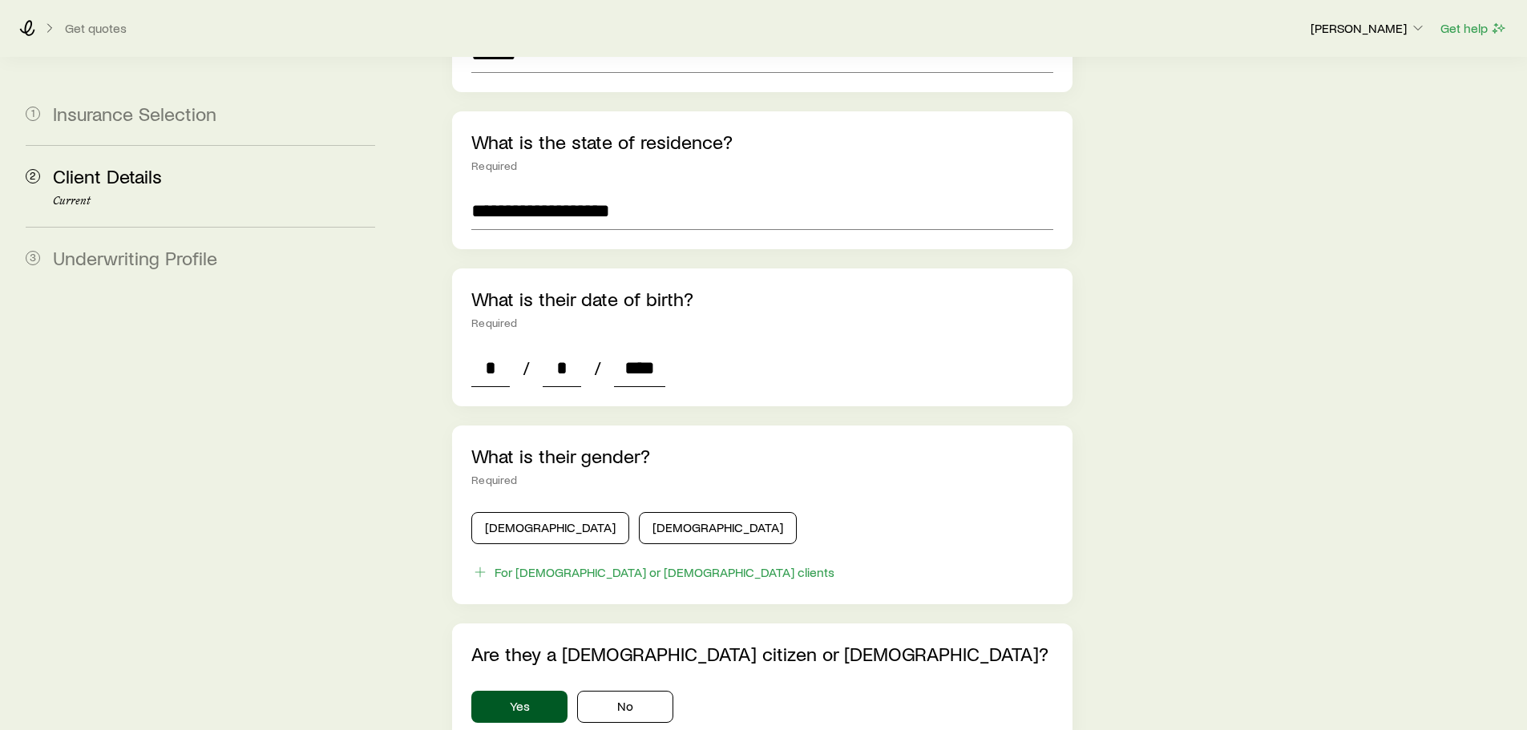
scroll to position [481, 0]
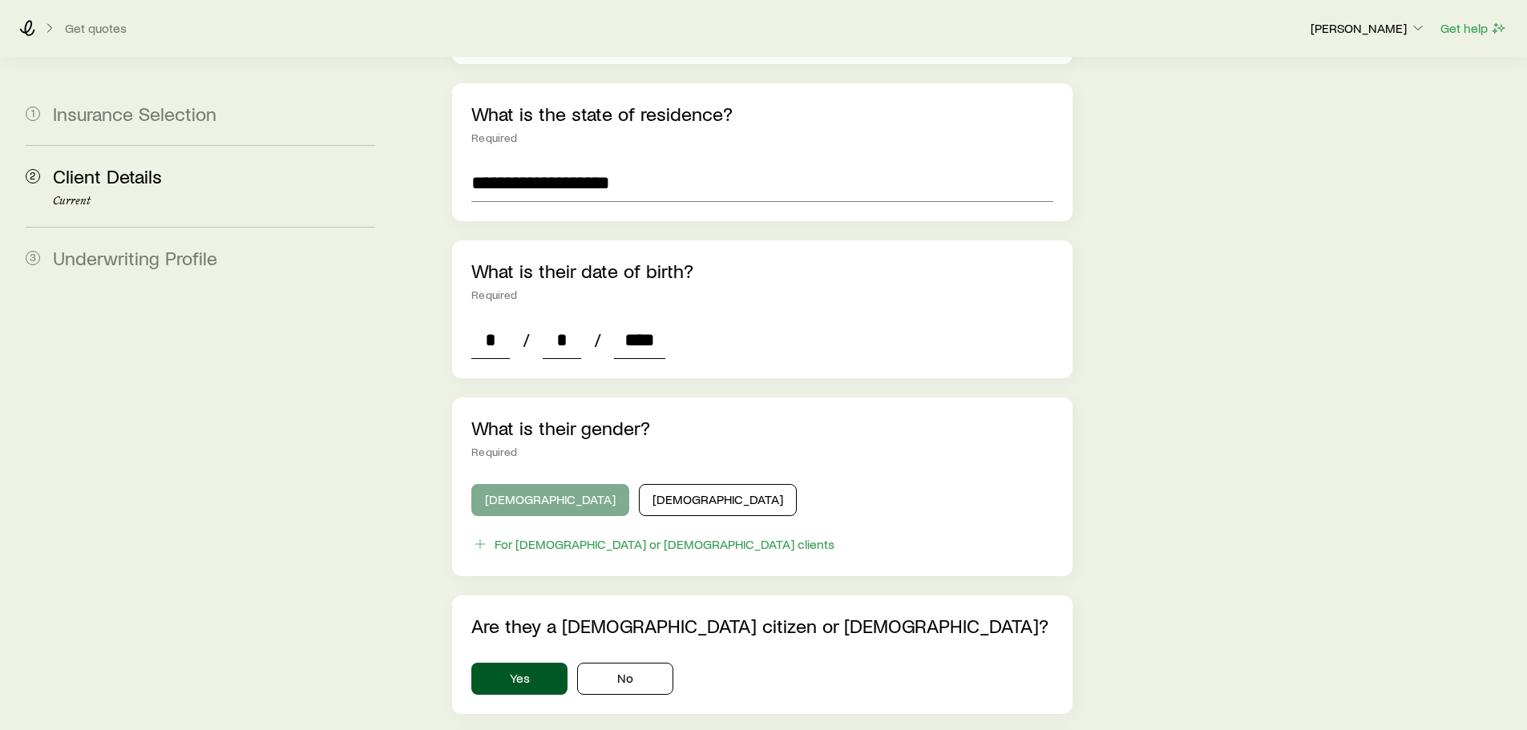
type input "****"
click at [537, 484] on button "[DEMOGRAPHIC_DATA]" at bounding box center [550, 500] width 158 height 32
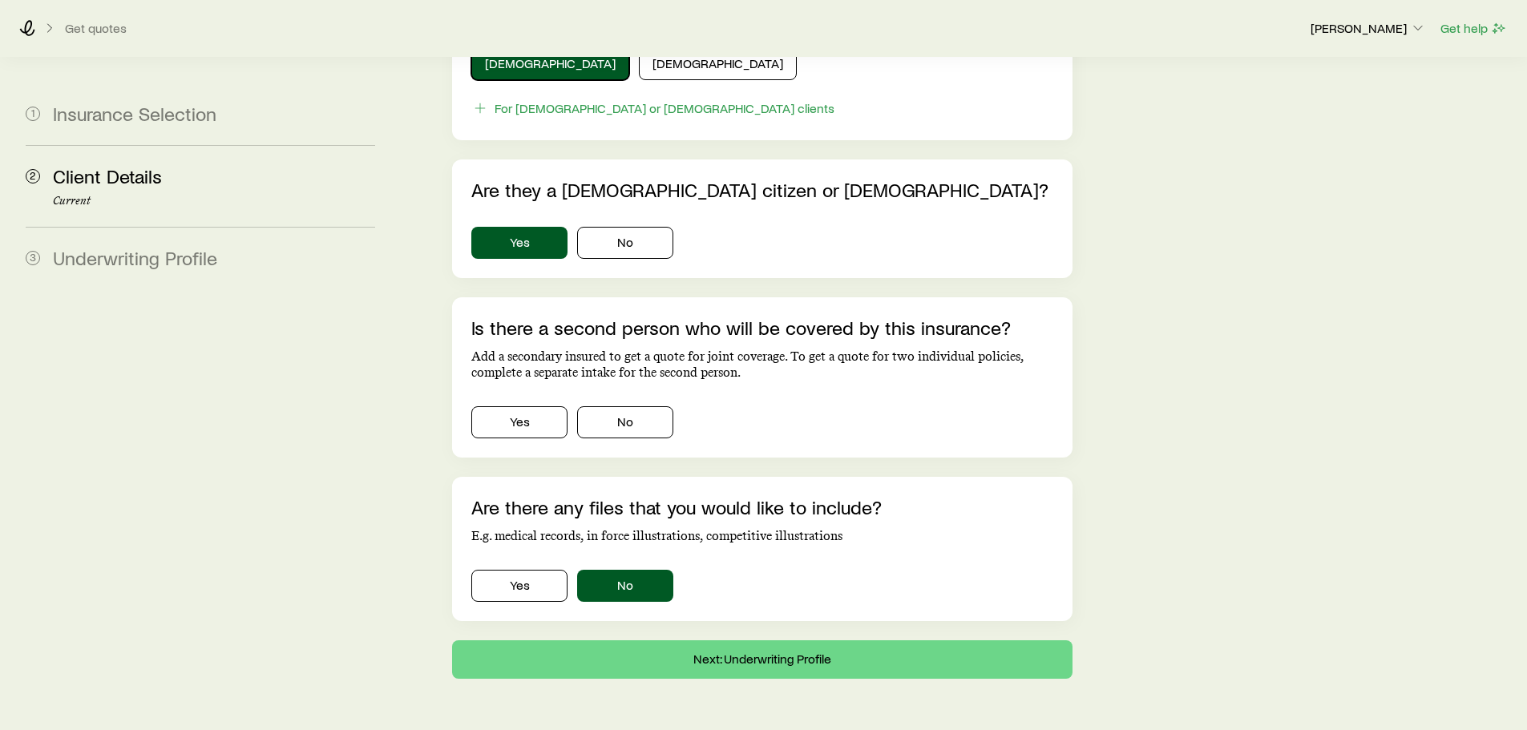
scroll to position [934, 0]
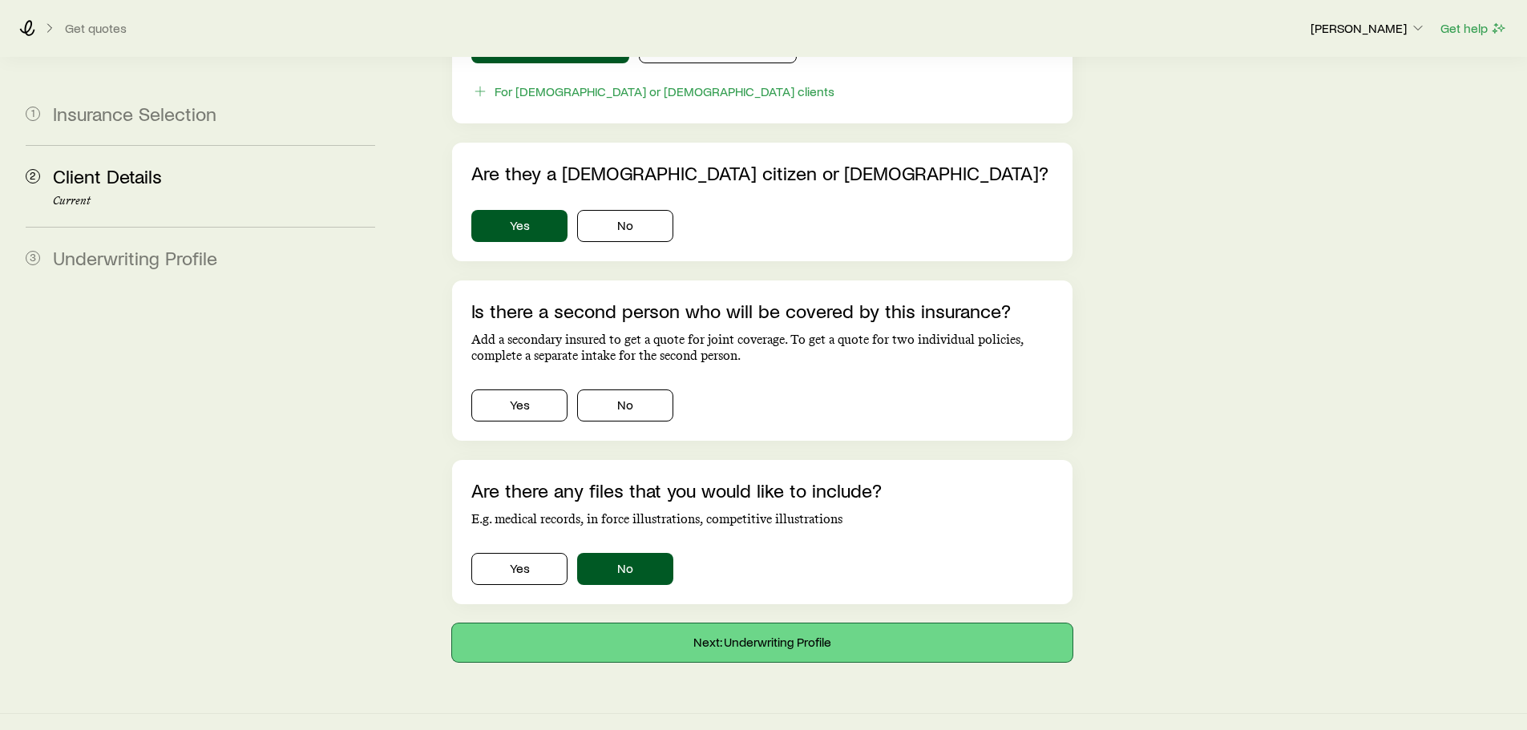
click at [774, 624] on button "Next: Underwriting Profile" at bounding box center [762, 643] width 620 height 38
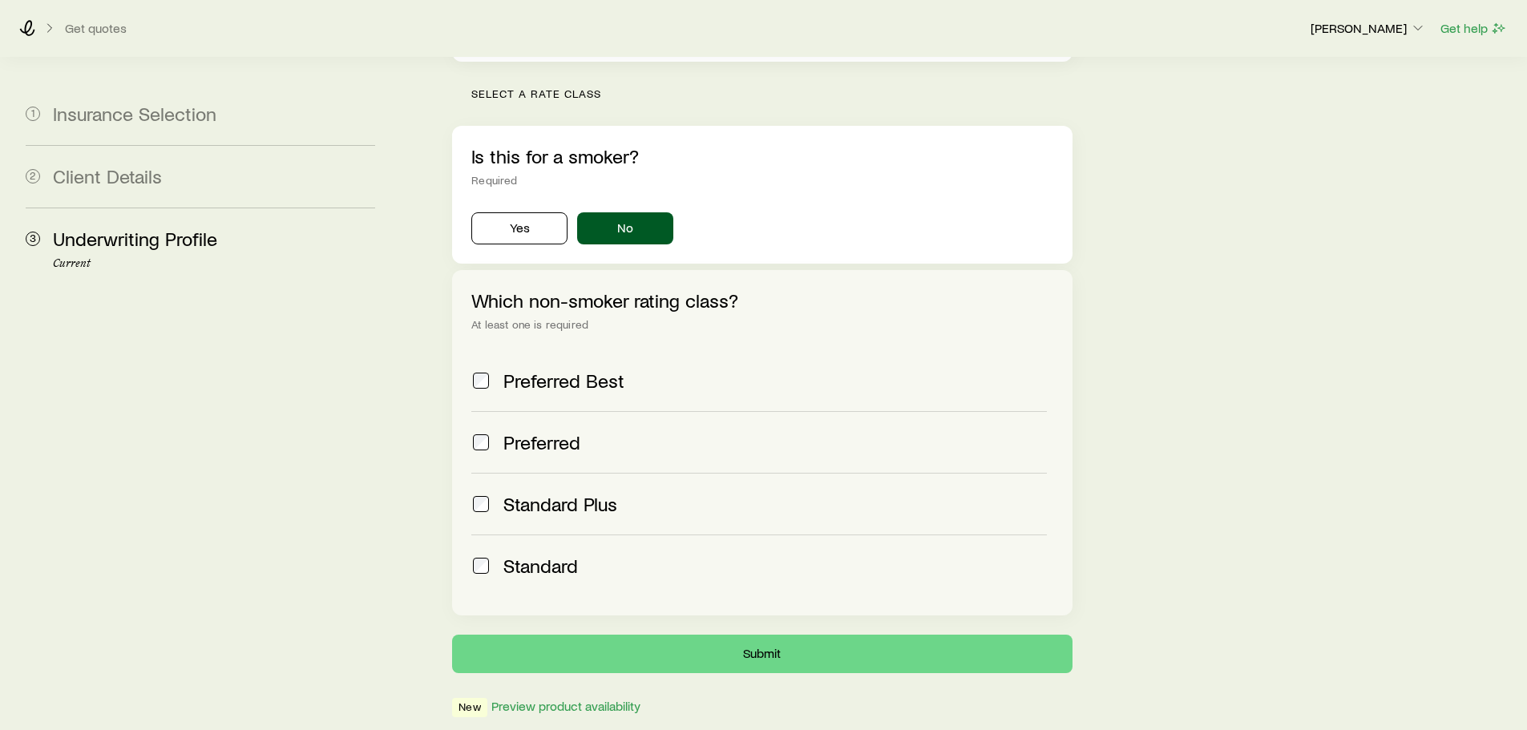
scroll to position [481, 0]
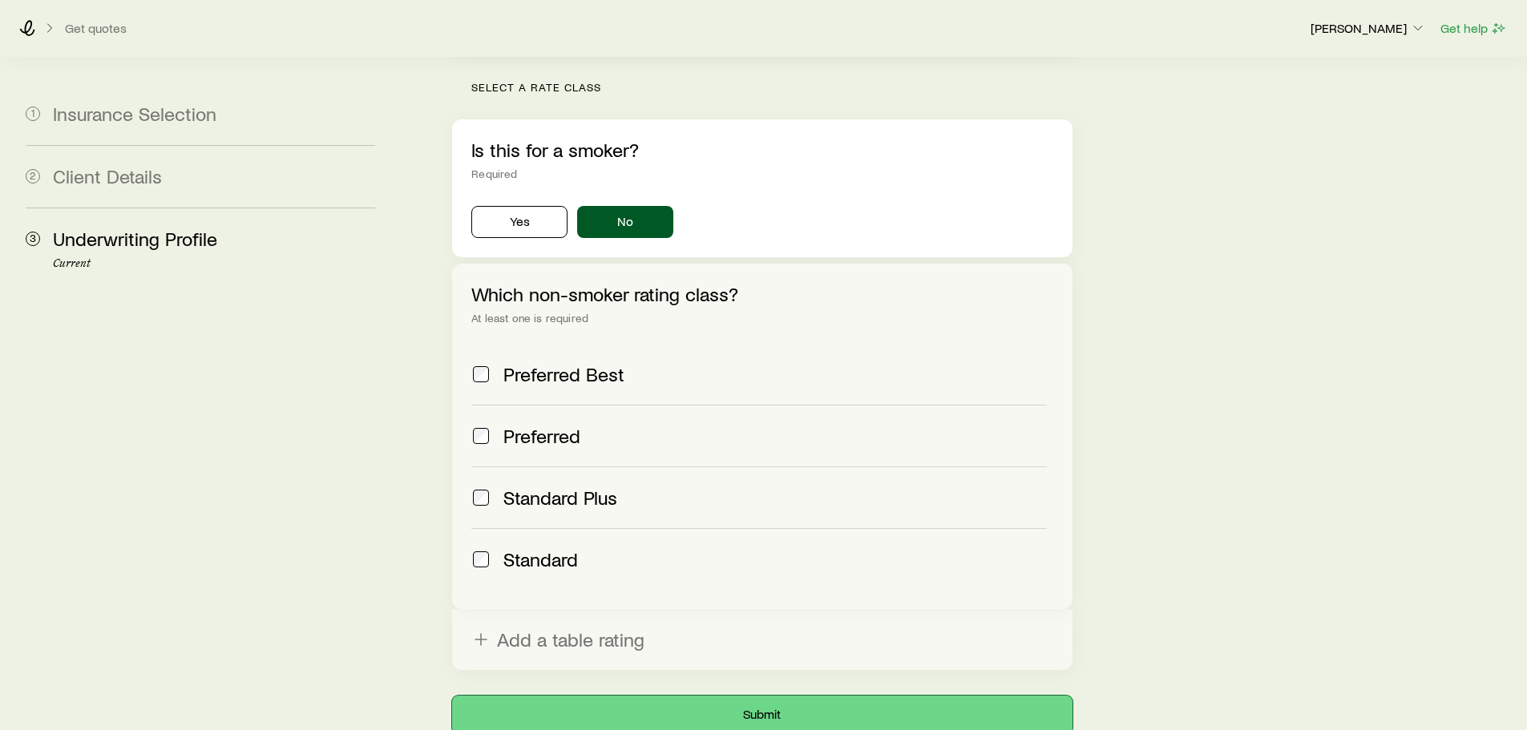
click at [773, 696] on button "Submit" at bounding box center [762, 715] width 620 height 38
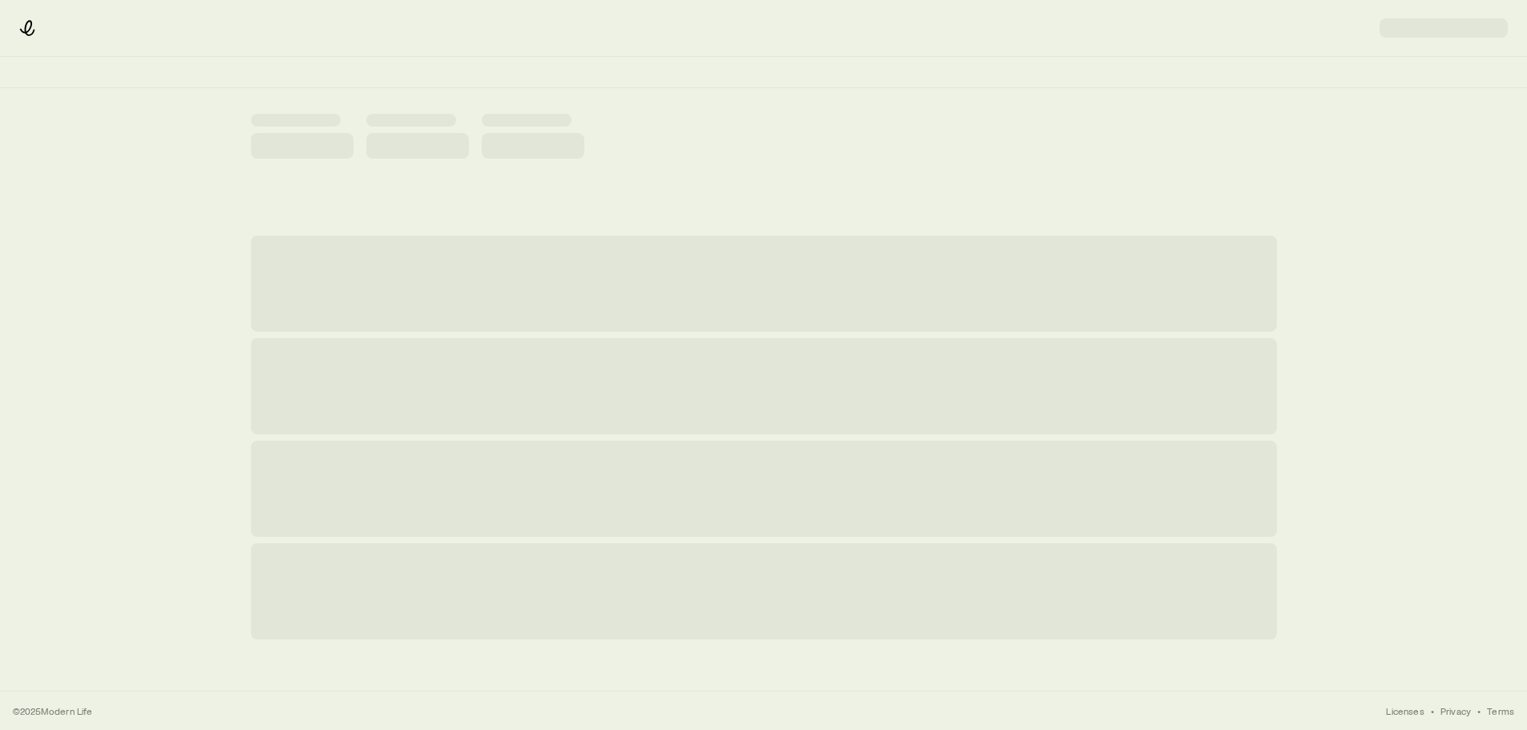
scroll to position [0, 0]
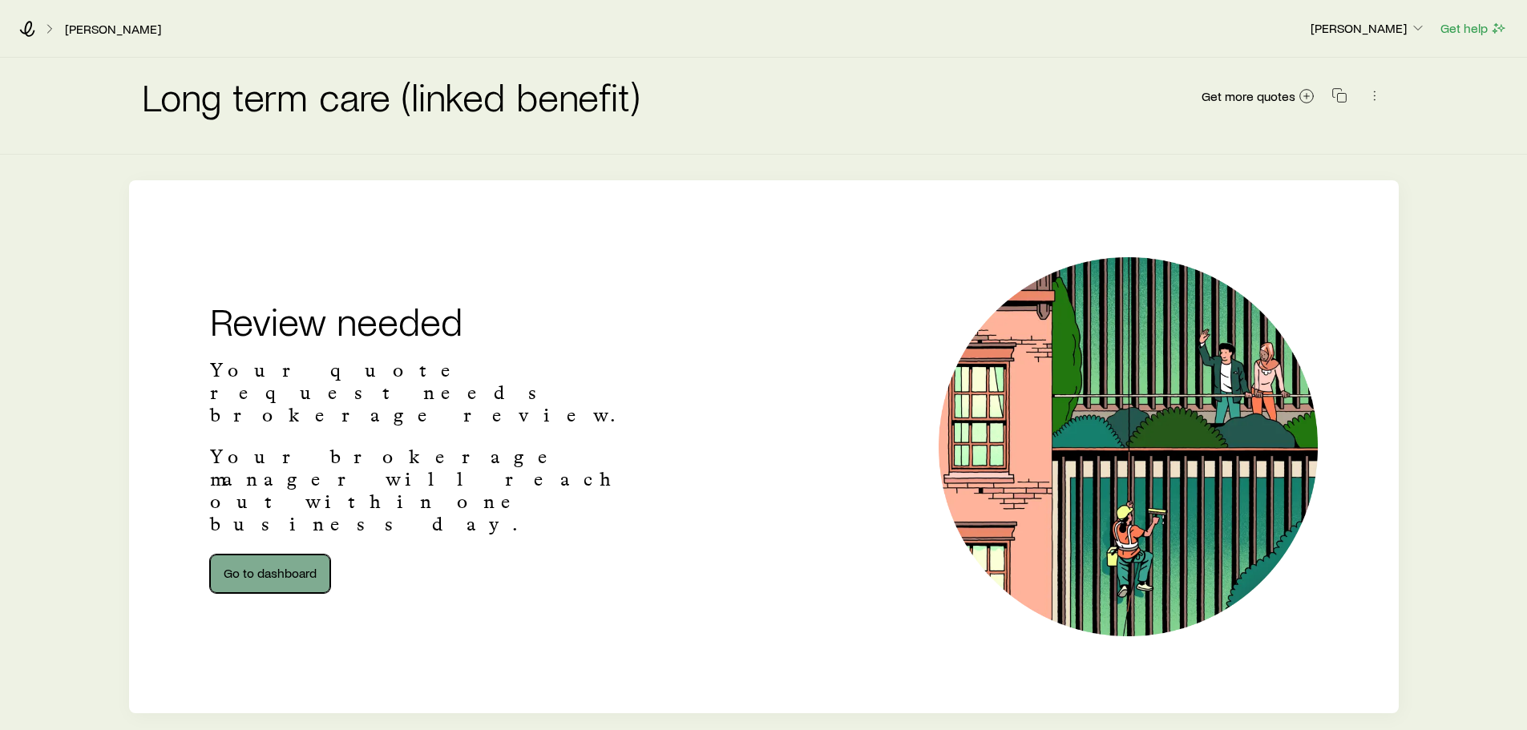
click at [271, 555] on link "Go to dashboard" at bounding box center [270, 574] width 120 height 38
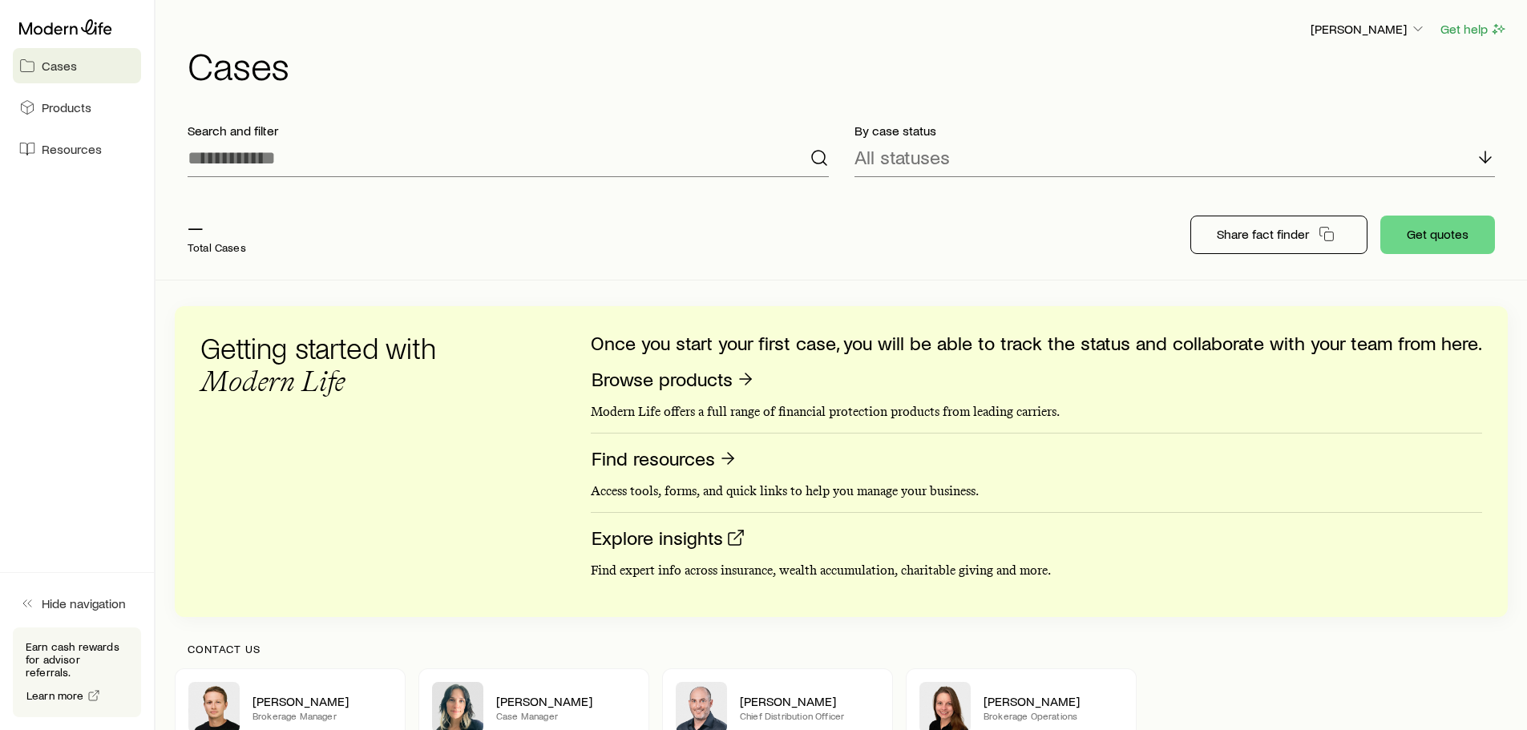
click at [63, 59] on span "Cases" at bounding box center [59, 66] width 35 height 16
click at [59, 65] on span "Cases" at bounding box center [59, 66] width 35 height 16
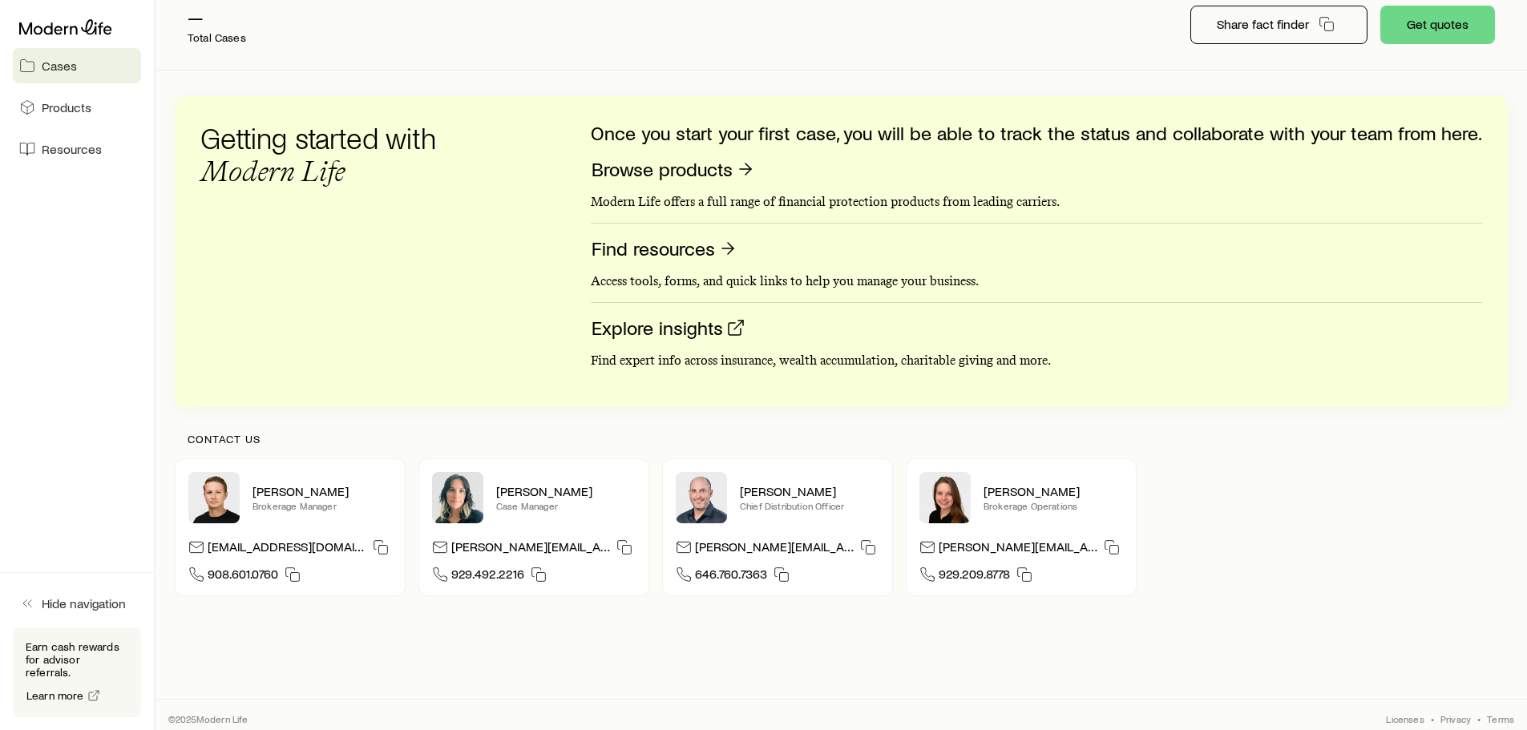
scroll to position [218, 0]
